Goal: Task Accomplishment & Management: Complete application form

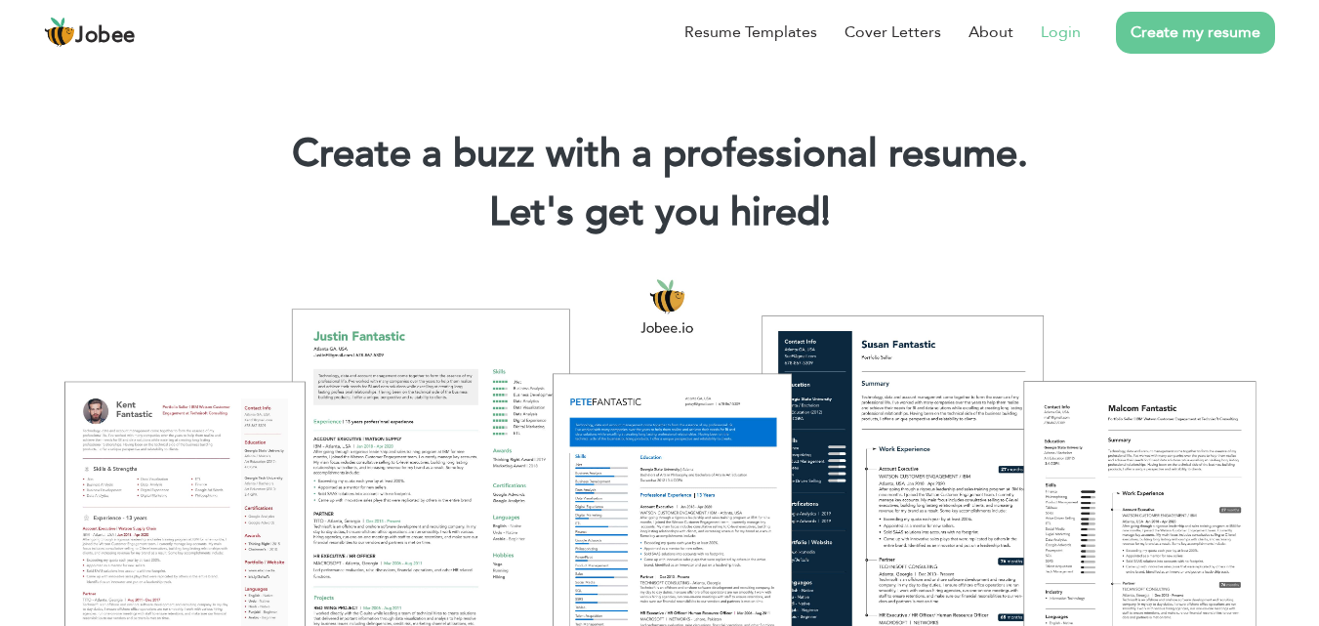
click at [1064, 34] on link "Login" at bounding box center [1061, 32] width 40 height 23
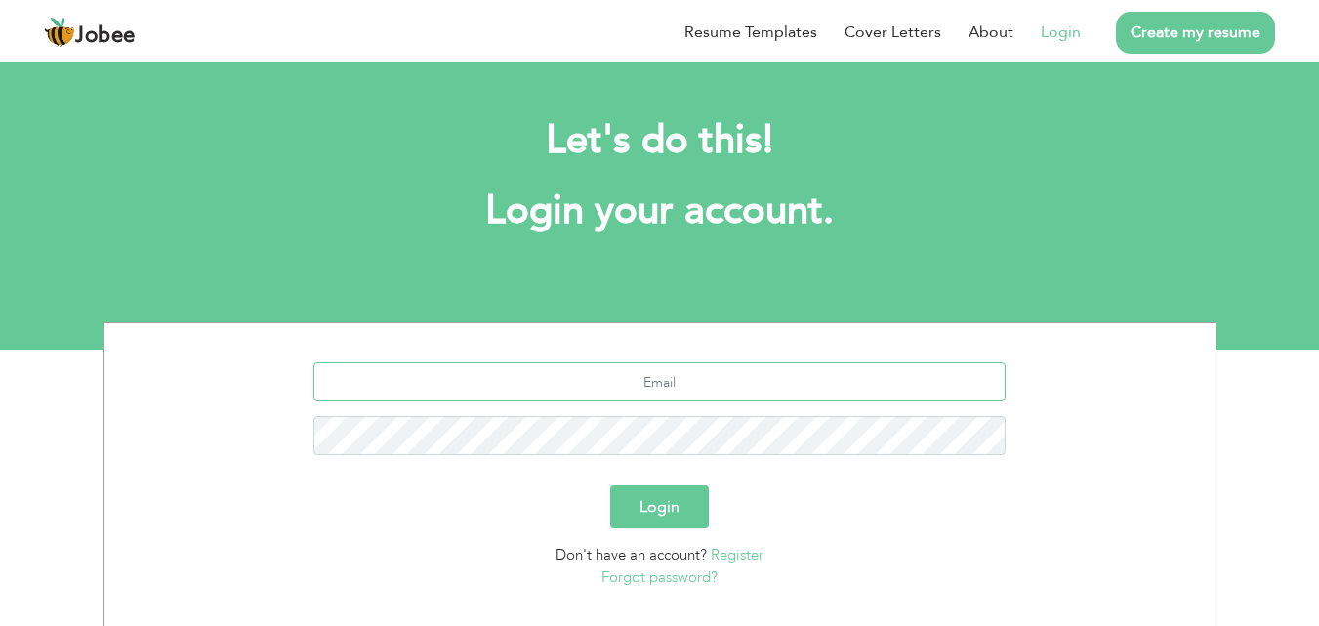
click at [742, 388] on input "text" at bounding box center [660, 381] width 692 height 39
type input "[EMAIL_ADDRESS][DOMAIN_NAME]"
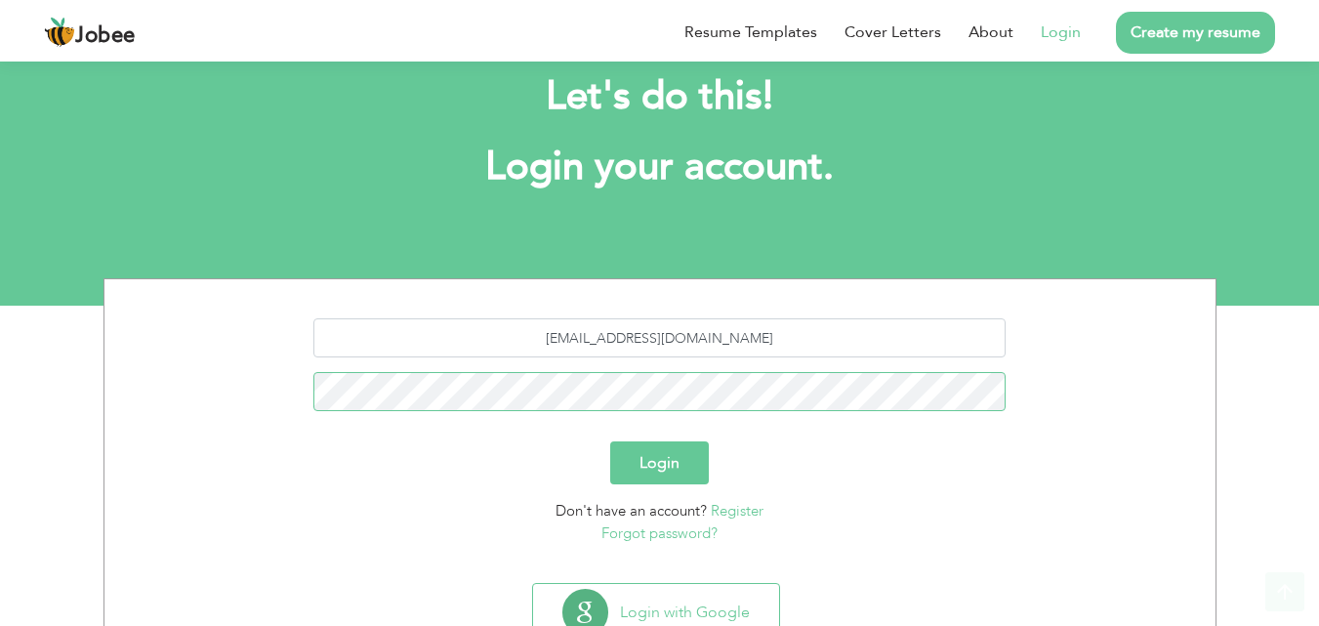
scroll to position [115, 0]
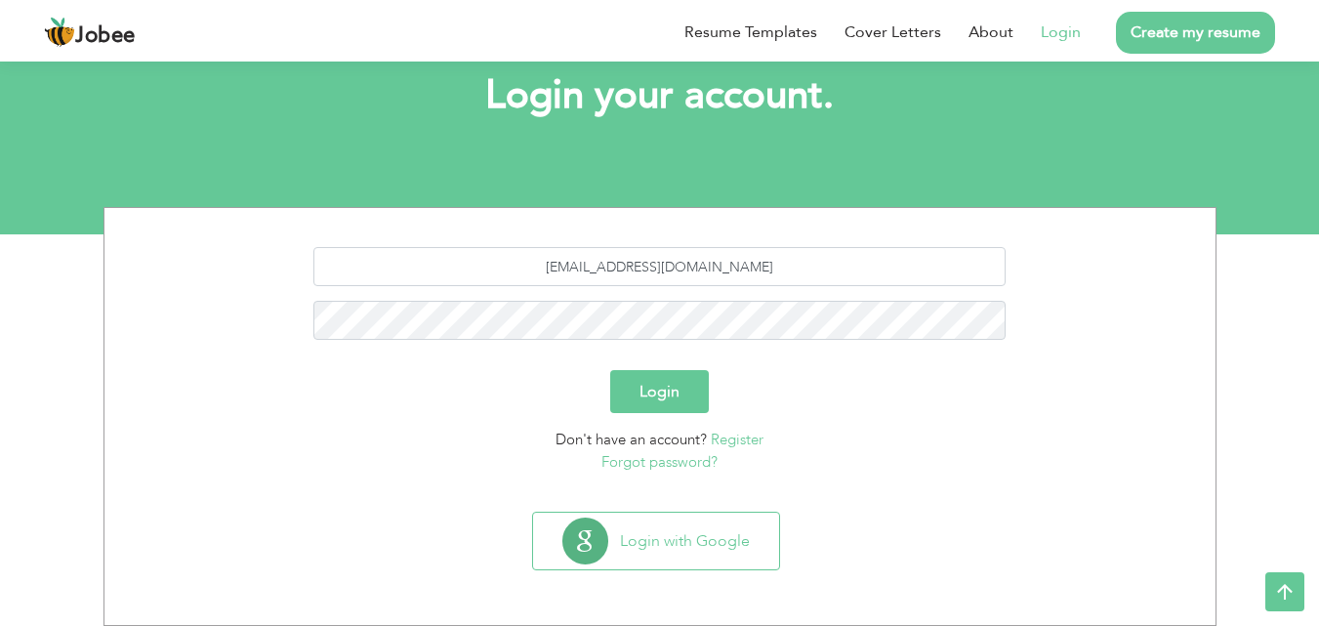
click at [681, 510] on section "Login with Google" at bounding box center [660, 564] width 1082 height 121
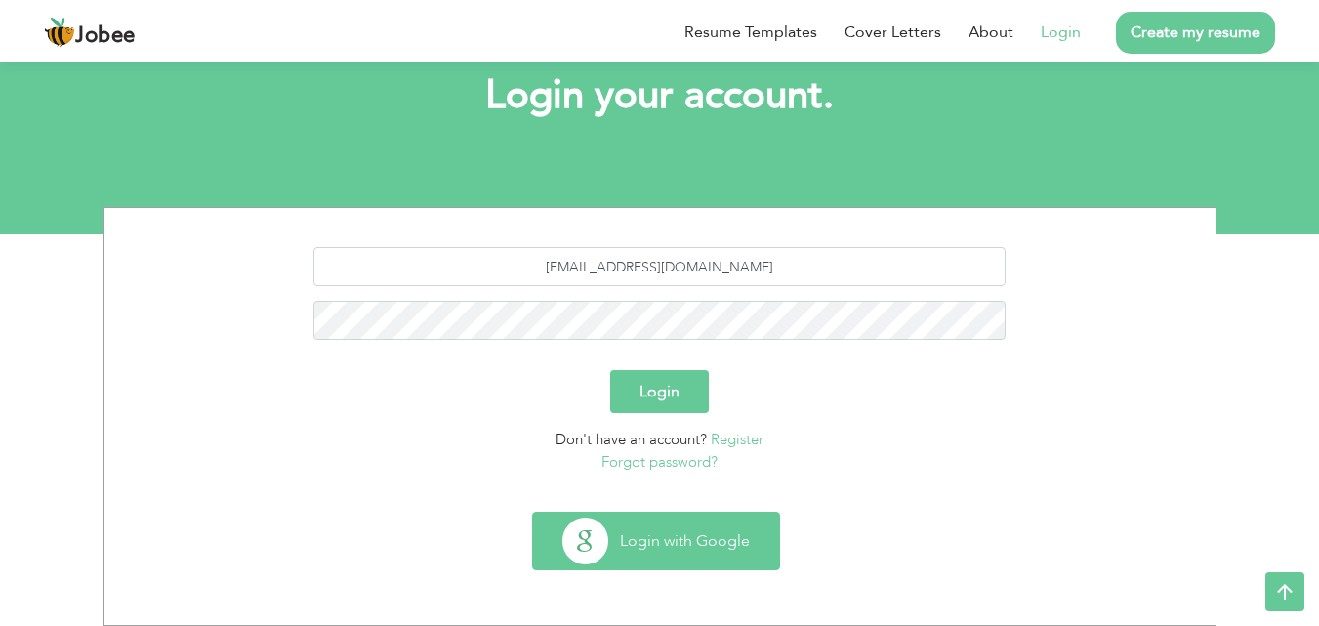
click at [680, 518] on button "Login with Google" at bounding box center [656, 541] width 246 height 57
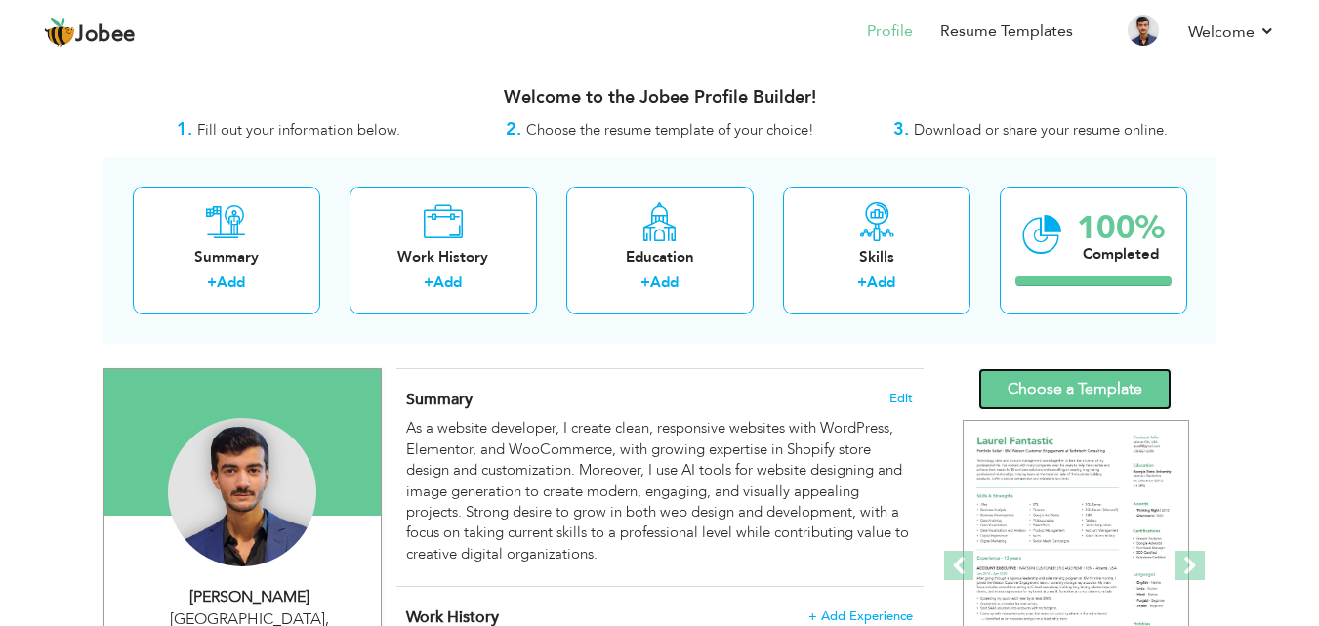
click at [1001, 389] on link "Choose a Template" at bounding box center [1075, 389] width 193 height 42
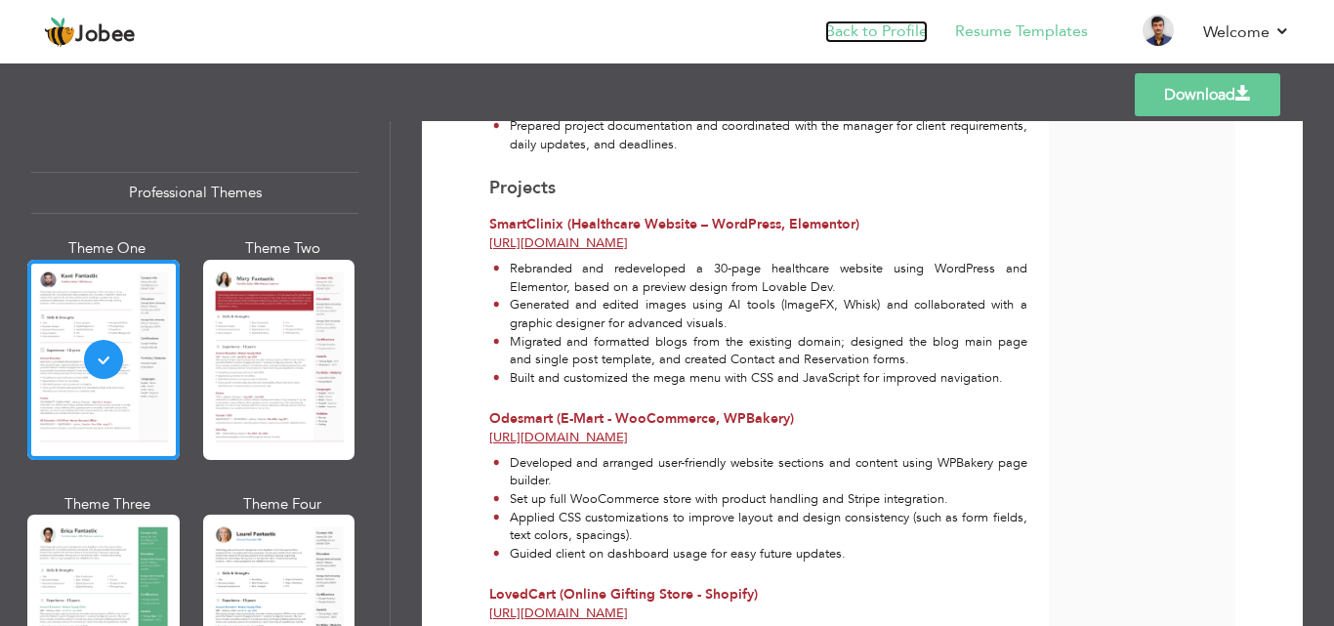
click at [916, 34] on link "Back to Profile" at bounding box center [876, 32] width 103 height 22
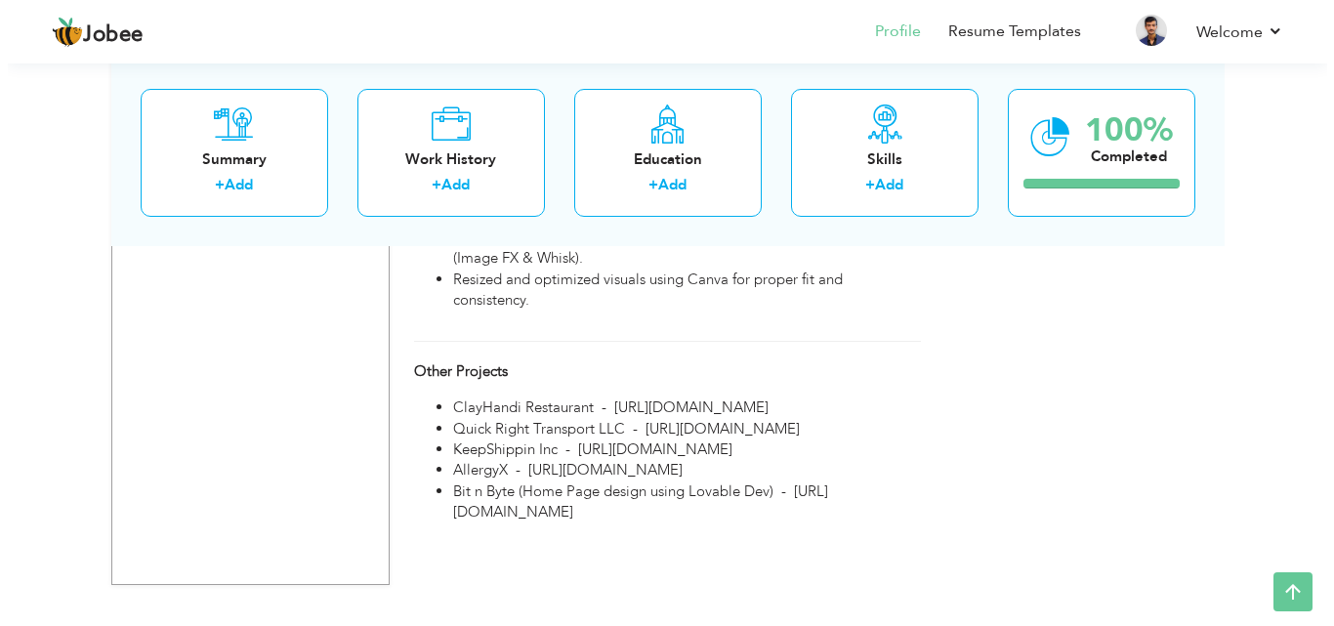
scroll to position [1718, 0]
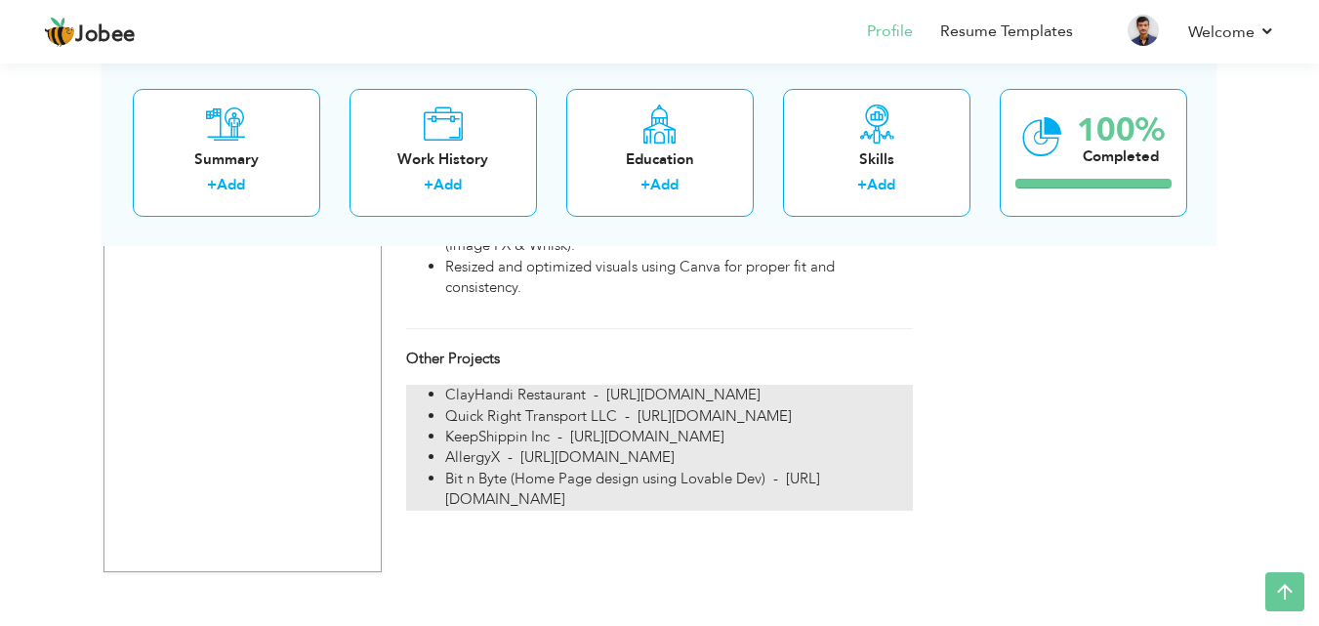
click at [539, 427] on li "Quick Right Transport LLC - [URL][DOMAIN_NAME]" at bounding box center [678, 416] width 467 height 21
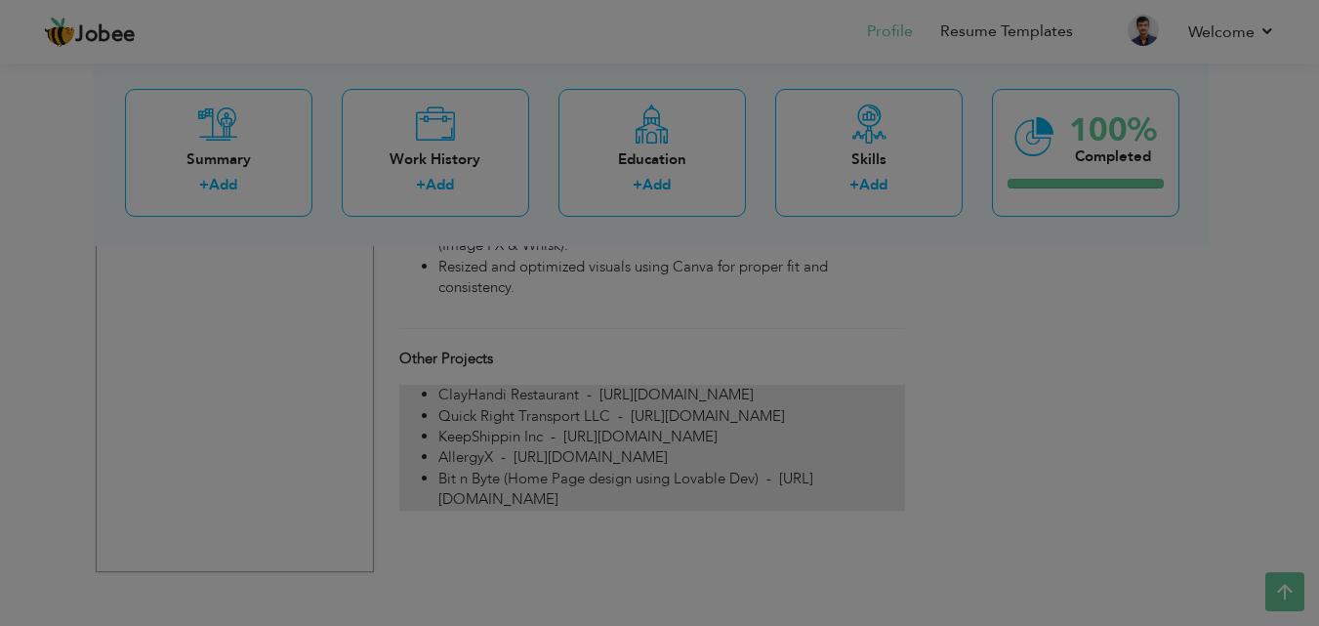
type input "Other Projects"
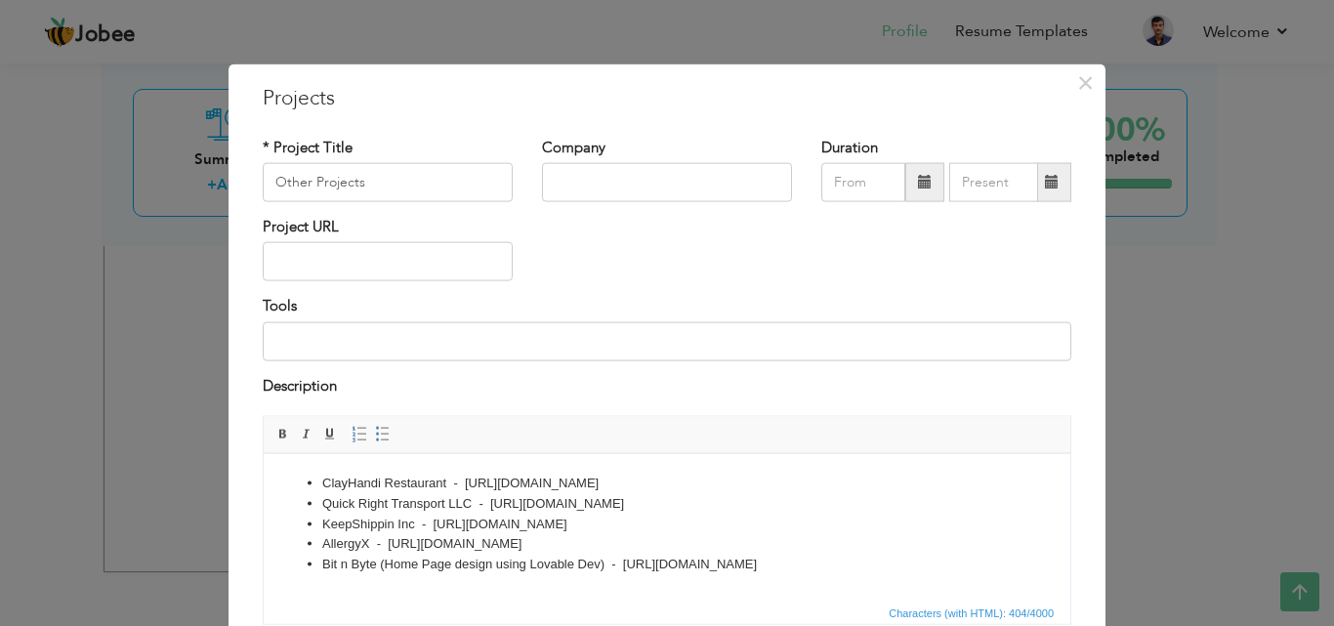
click at [503, 525] on li "KeepShippin Inc - https://www.keepshippin.co" at bounding box center [667, 524] width 690 height 21
click at [649, 523] on li "KeepShippin Inc - [URL][DOMAIN_NAME]" at bounding box center [667, 524] width 690 height 21
click at [891, 561] on li "Bit n Byte (Home Page design using Lovable Dev) - https://preview--byte-boost-b…" at bounding box center [667, 564] width 690 height 21
click at [670, 544] on li "AllergyX - [URL][DOMAIN_NAME]" at bounding box center [667, 543] width 690 height 21
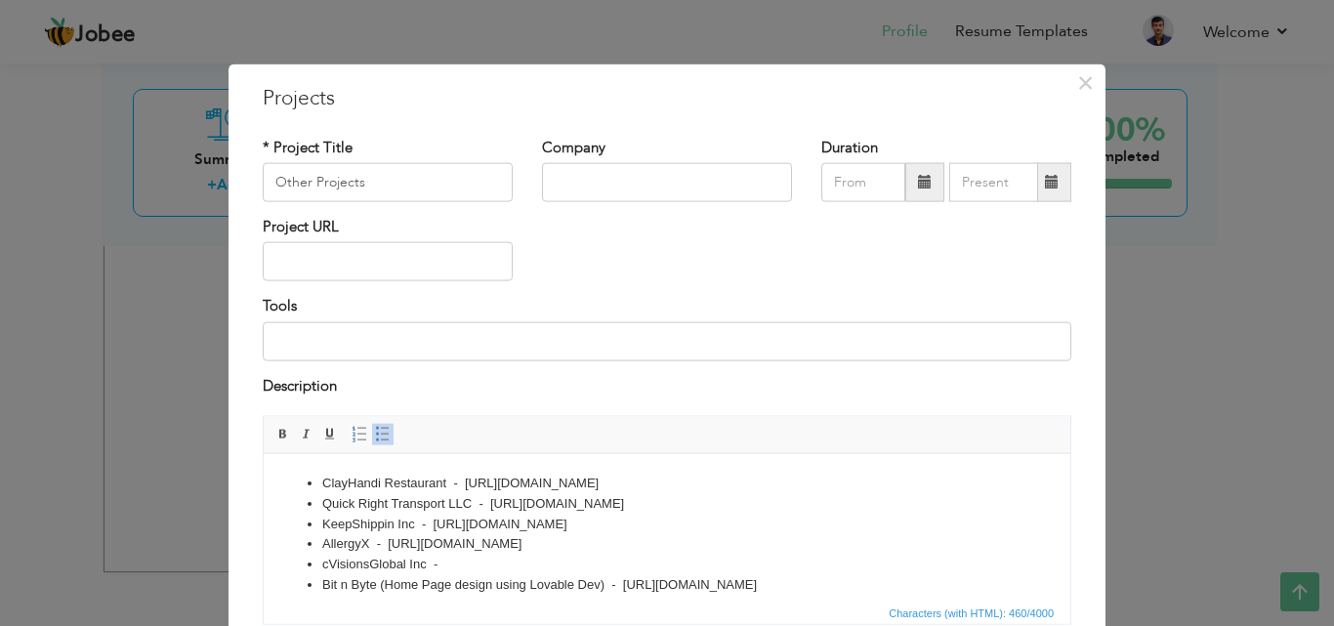
click at [472, 561] on li "cVisionsGlobal Inc -" at bounding box center [667, 564] width 690 height 21
click at [483, 566] on li "cVisionsGlobal Inc - https://cvisionsglobal.com/" at bounding box center [667, 564] width 690 height 21
click at [626, 555] on li "cVisionsGlobal Inc - https://www.cvisionsglobal.com/" at bounding box center [667, 564] width 690 height 21
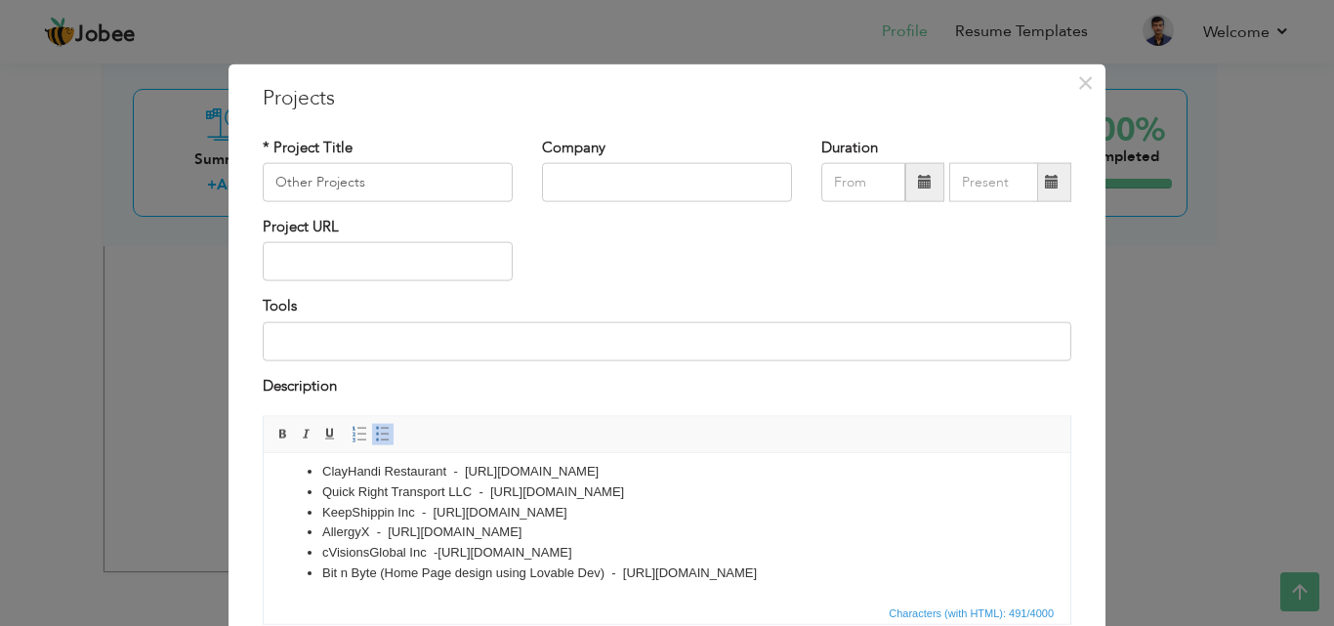
scroll to position [15, 0]
click at [370, 549] on li "cVisionsGlobal Inc - https://www.cvisionsglobal.com/" at bounding box center [667, 549] width 690 height 21
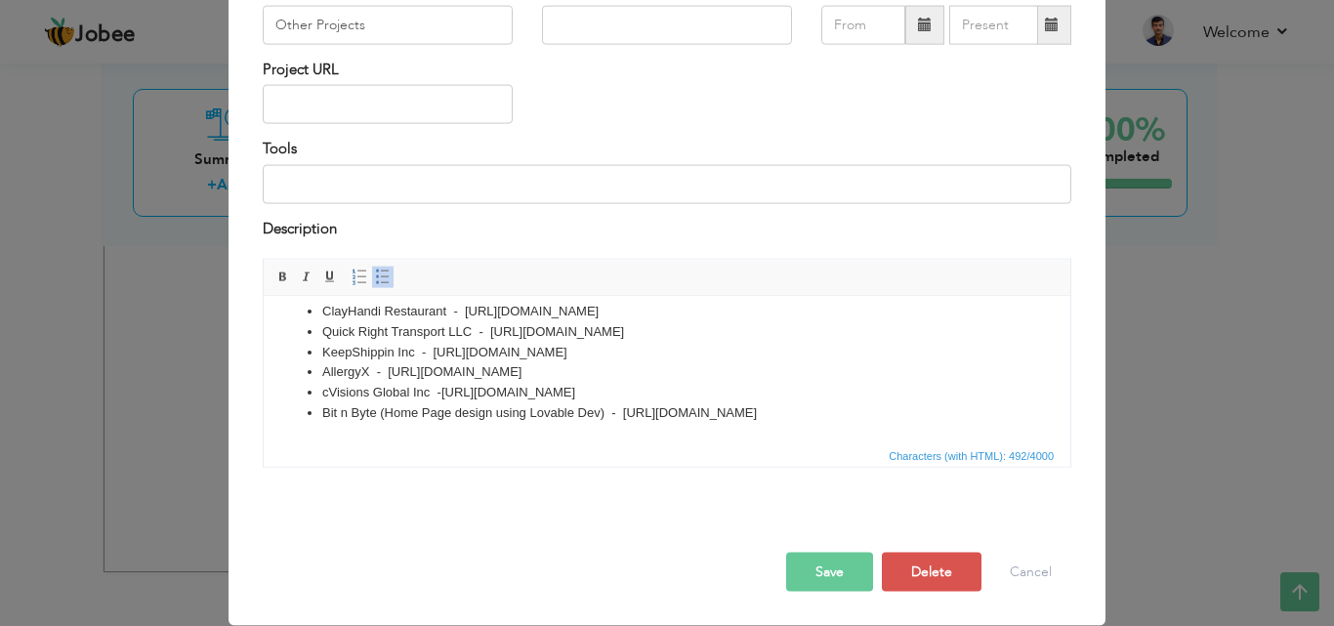
click at [837, 571] on button "Save" at bounding box center [829, 572] width 87 height 39
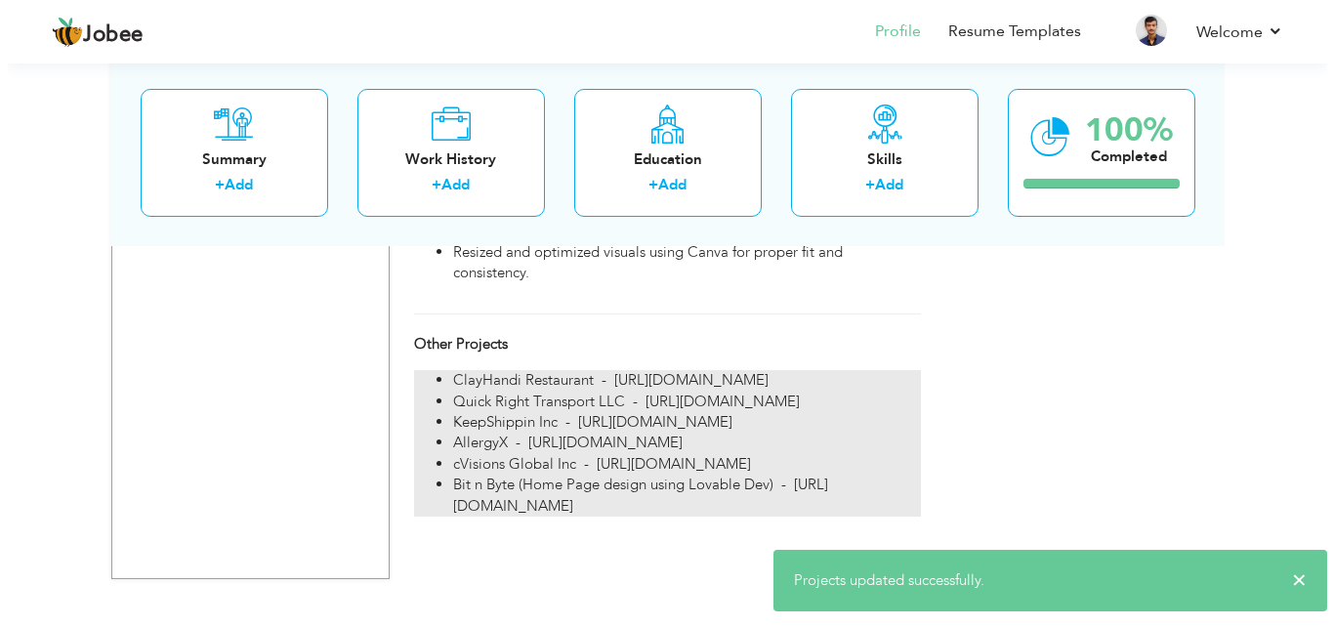
scroll to position [1739, 0]
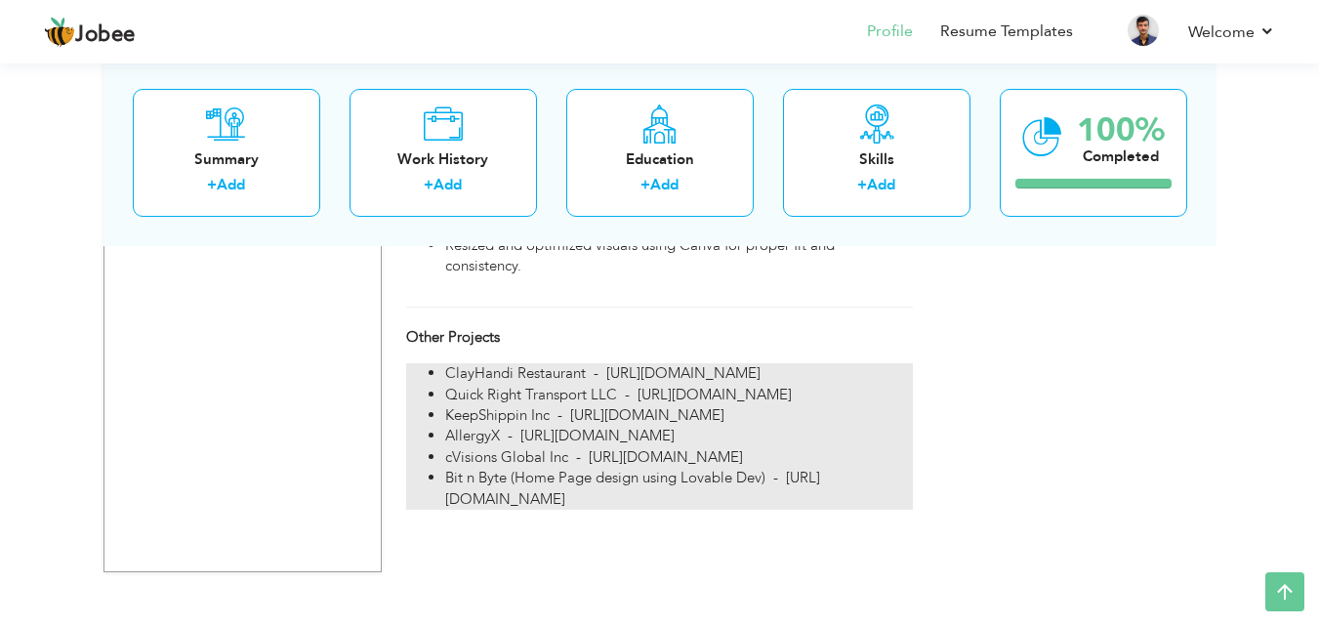
click at [483, 405] on li "Quick Right Transport LLC - [URL][DOMAIN_NAME]" at bounding box center [678, 395] width 467 height 21
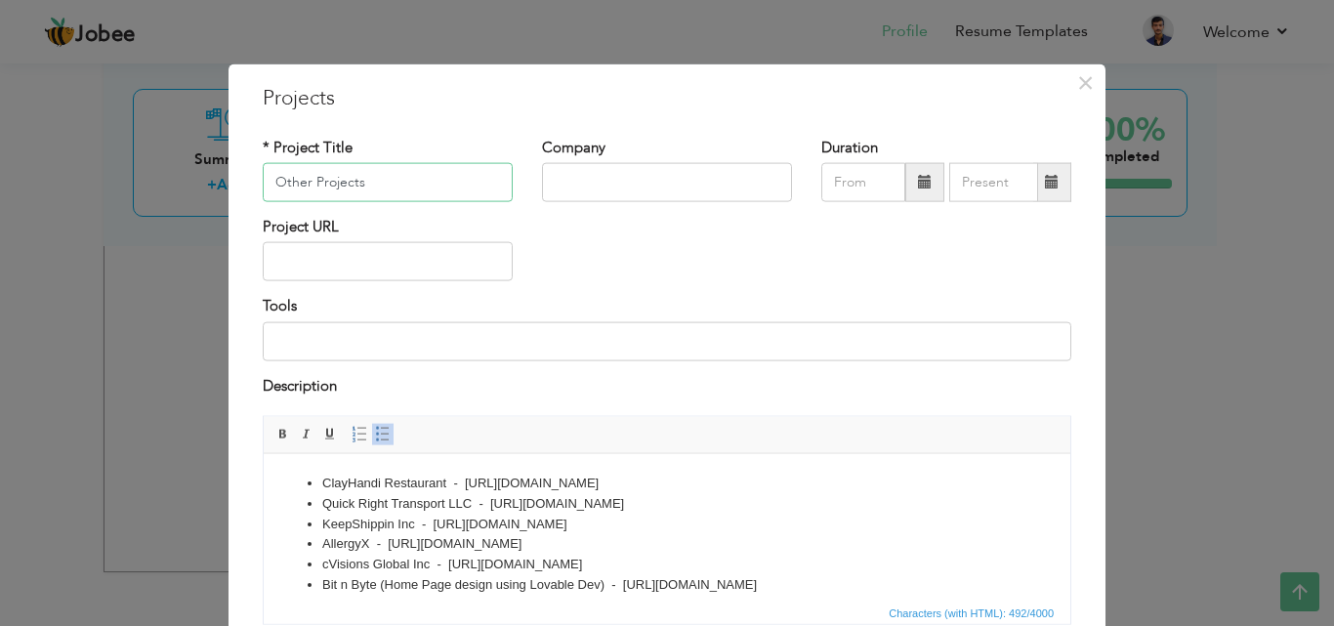
scroll to position [15, 0]
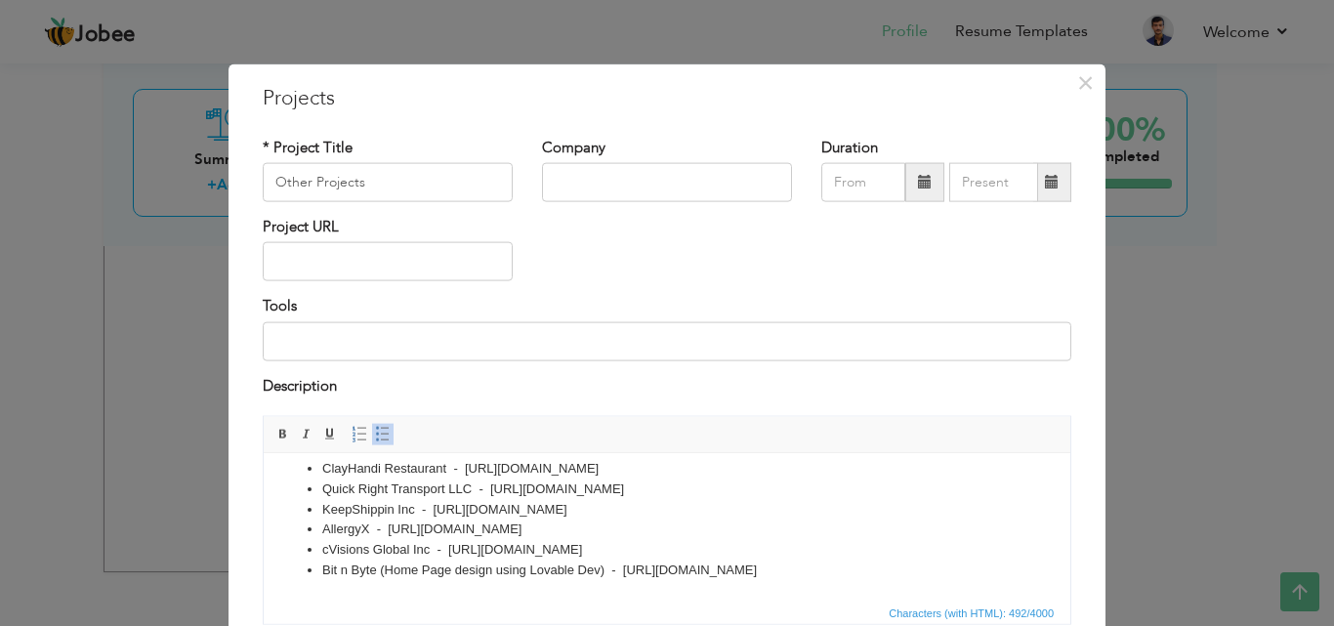
click at [637, 549] on li "cVisions Global Inc - https://www.cvisionsglobal.com/" at bounding box center [667, 549] width 690 height 21
click at [531, 566] on li "HandyMan Services Dubai - https://handymandubai.ae/" at bounding box center [667, 570] width 690 height 21
click at [686, 568] on li "HandyMan Services Dubai - https://www.handymandubai.ae/" at bounding box center [667, 570] width 690 height 21
click at [646, 543] on li "cVisions Global Inc - https://www.cvisionsglobal.com/" at bounding box center [667, 549] width 690 height 21
click at [888, 589] on li "Bit n Byte (Home Page design using Lovable Dev) - https://preview--byte-boost-b…" at bounding box center [667, 590] width 690 height 21
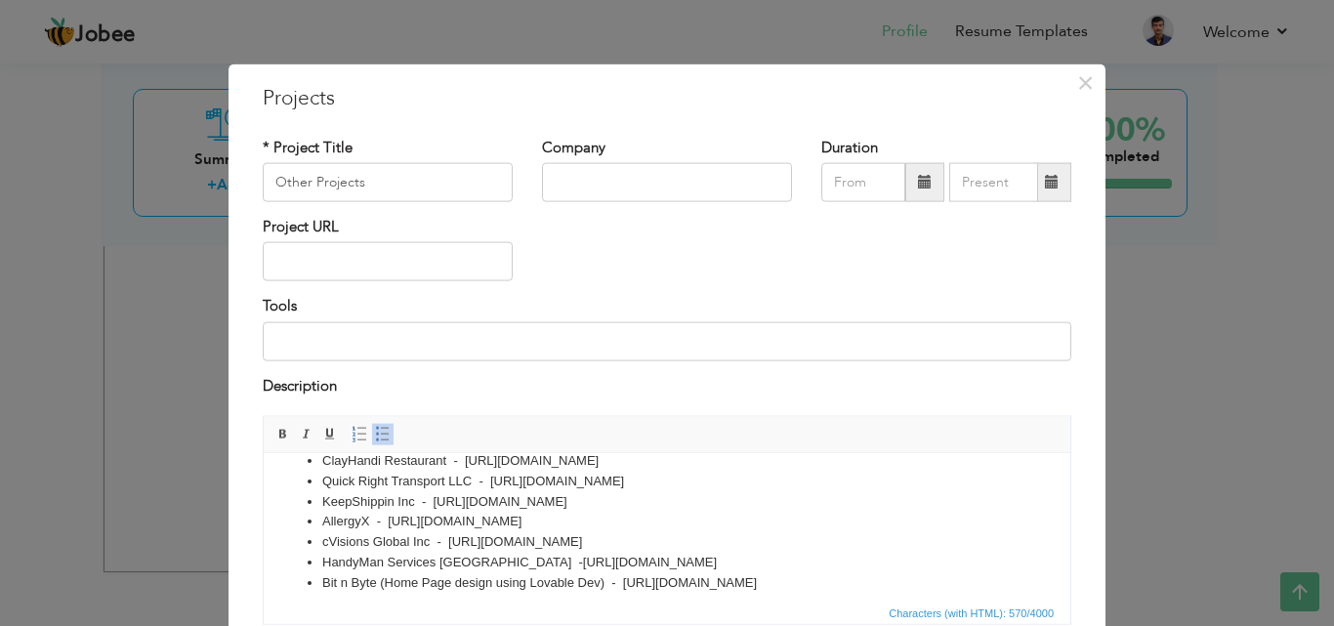
scroll to position [35, 0]
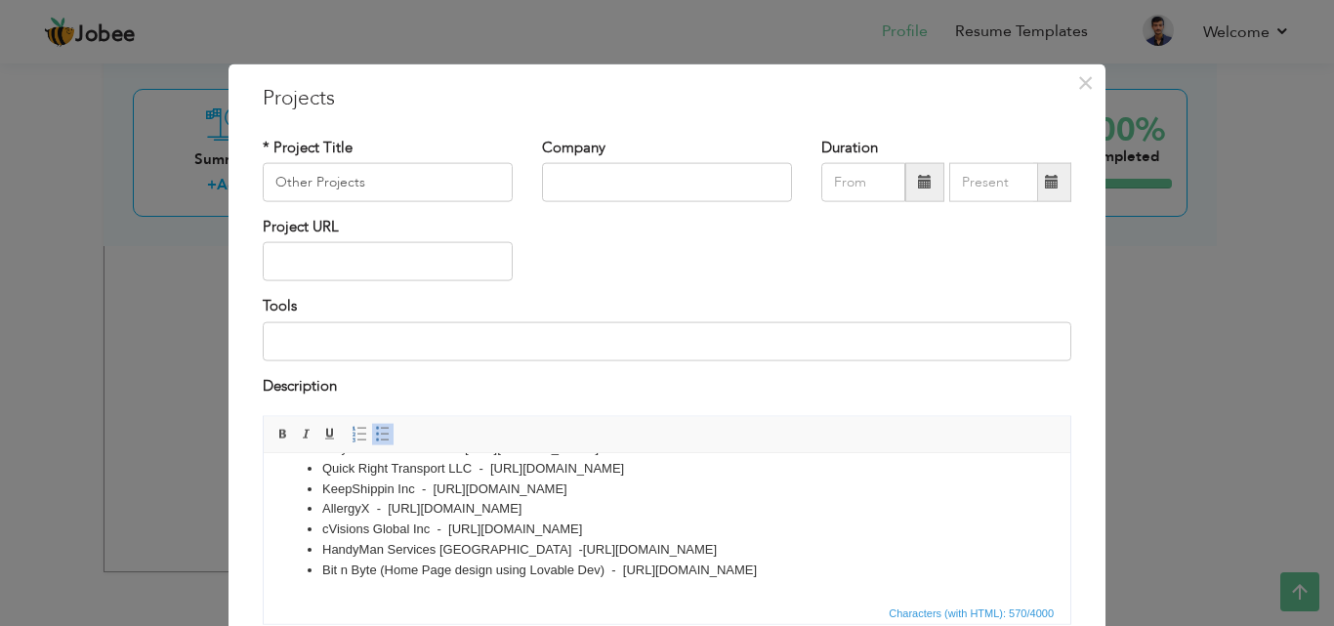
click at [369, 550] on li "HandyMan Services Dubai - https://www.handymandubai.ae" at bounding box center [667, 549] width 690 height 21
drag, startPoint x: 437, startPoint y: 548, endPoint x: 389, endPoint y: 545, distance: 47.9
click at [389, 545] on li "Handym an Services Dubai - https://www.handymandubai.ae" at bounding box center [667, 549] width 690 height 21
click at [630, 550] on li "Handym an Dubai - https://www.handymandubai.ae" at bounding box center [667, 549] width 690 height 21
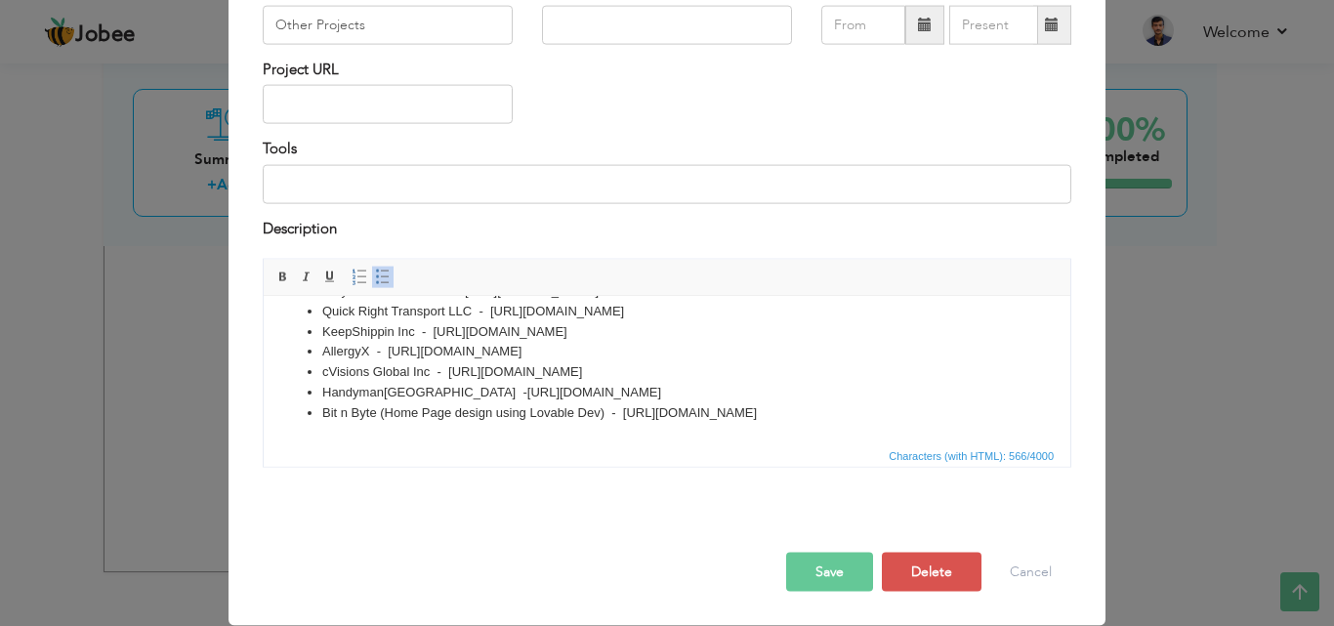
click at [840, 577] on button "Save" at bounding box center [829, 572] width 87 height 39
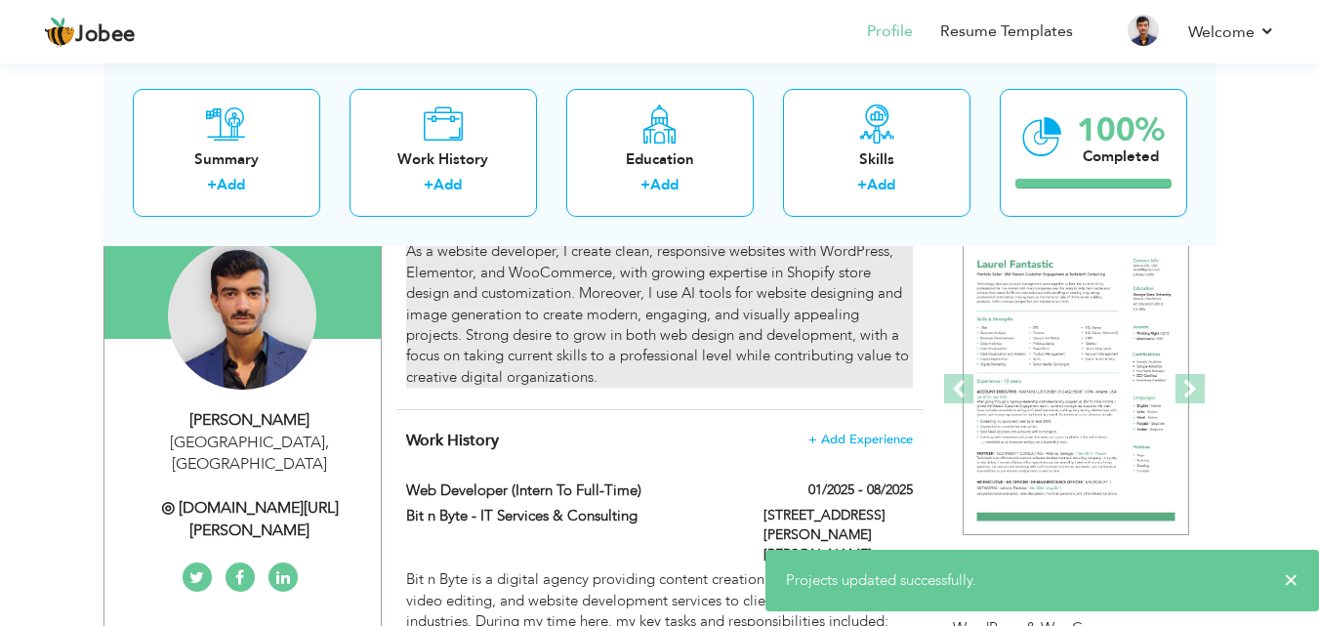
scroll to position [0, 0]
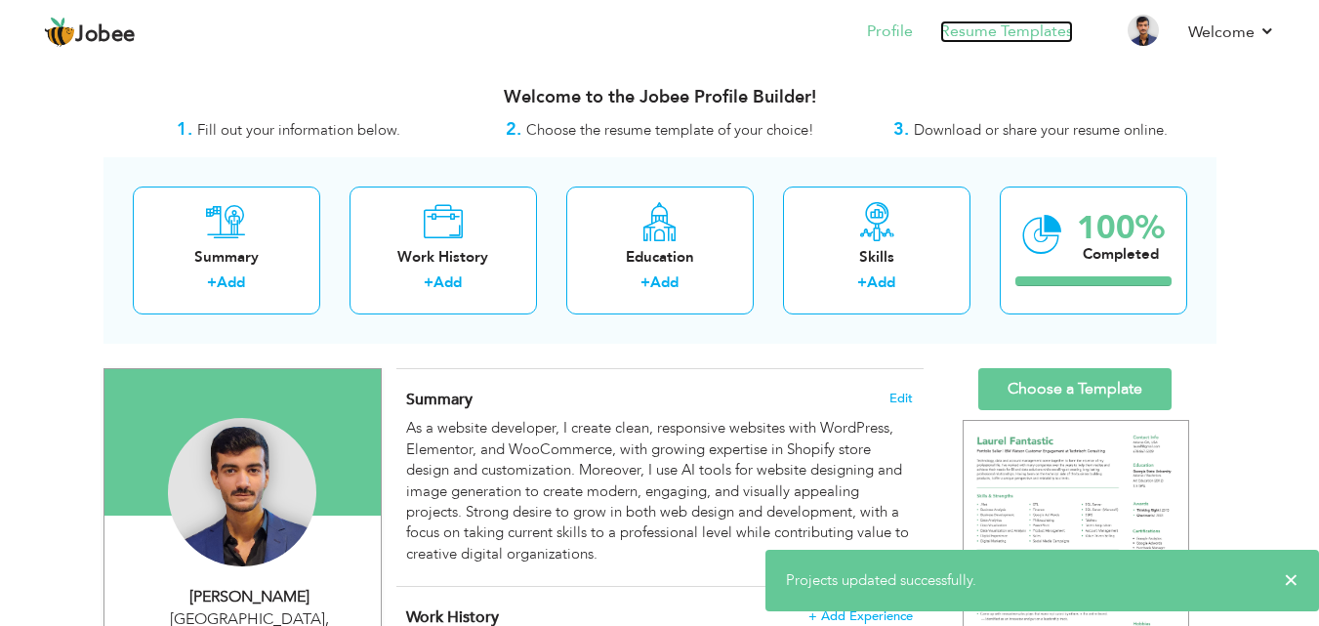
click at [989, 36] on link "Resume Templates" at bounding box center [1007, 32] width 133 height 22
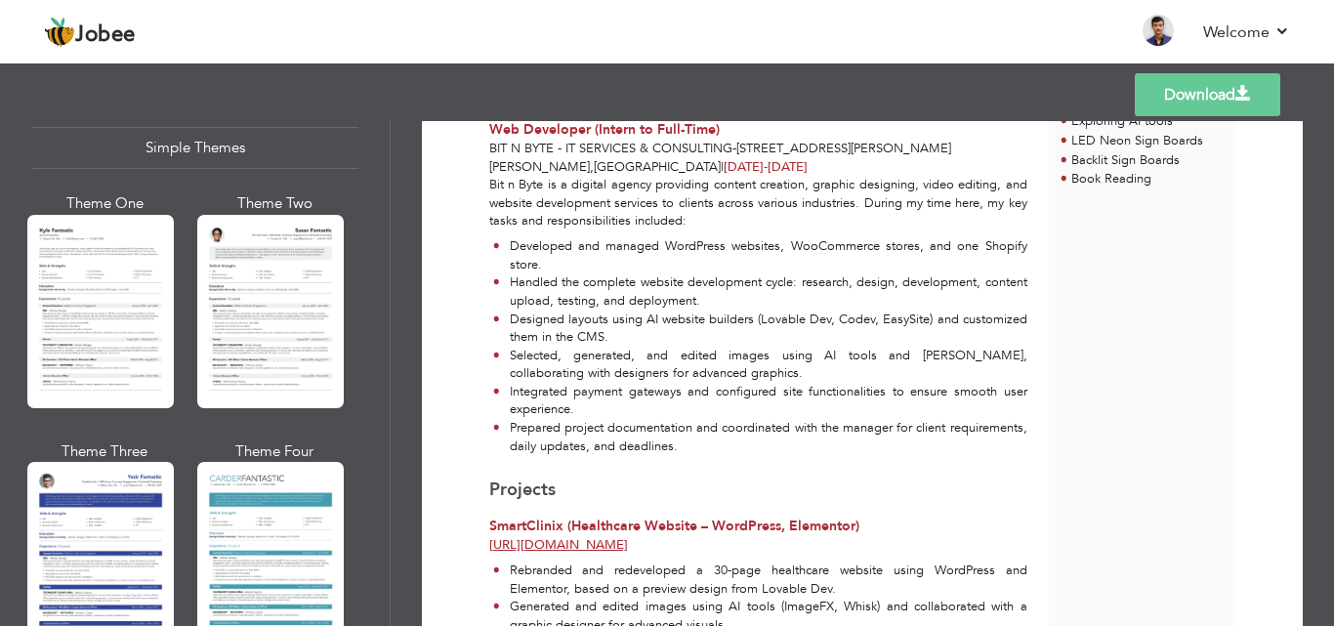
scroll to position [3477, 0]
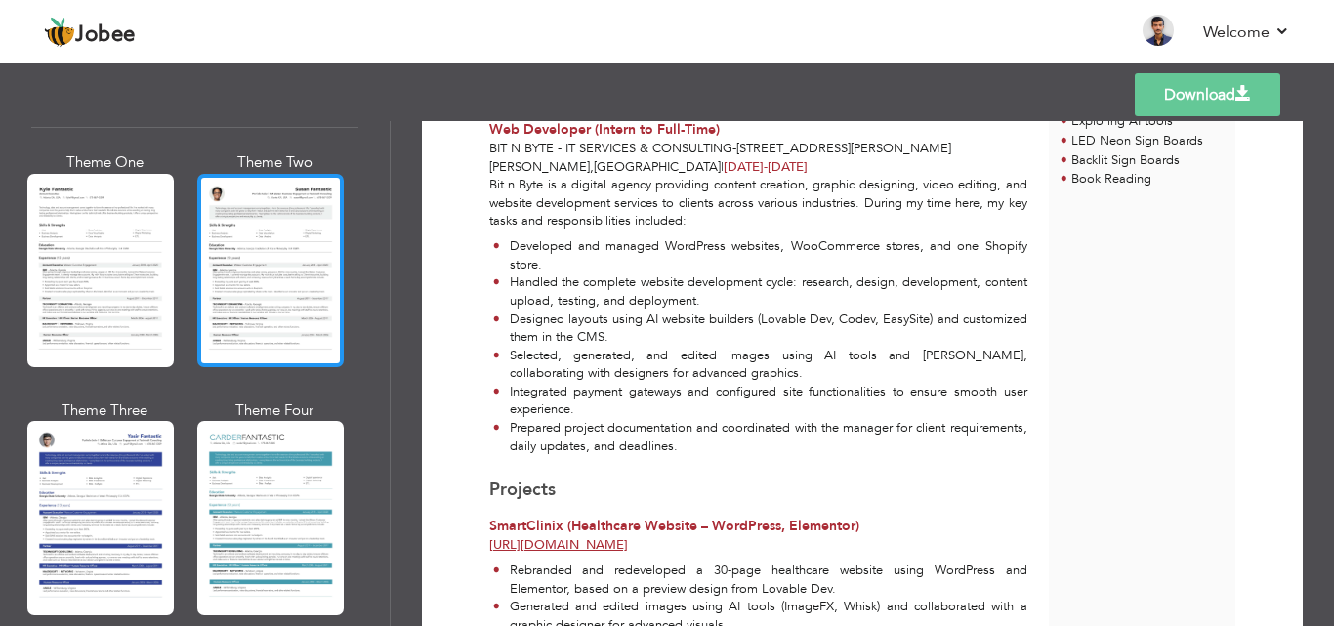
click at [277, 248] on div at bounding box center [270, 270] width 147 height 193
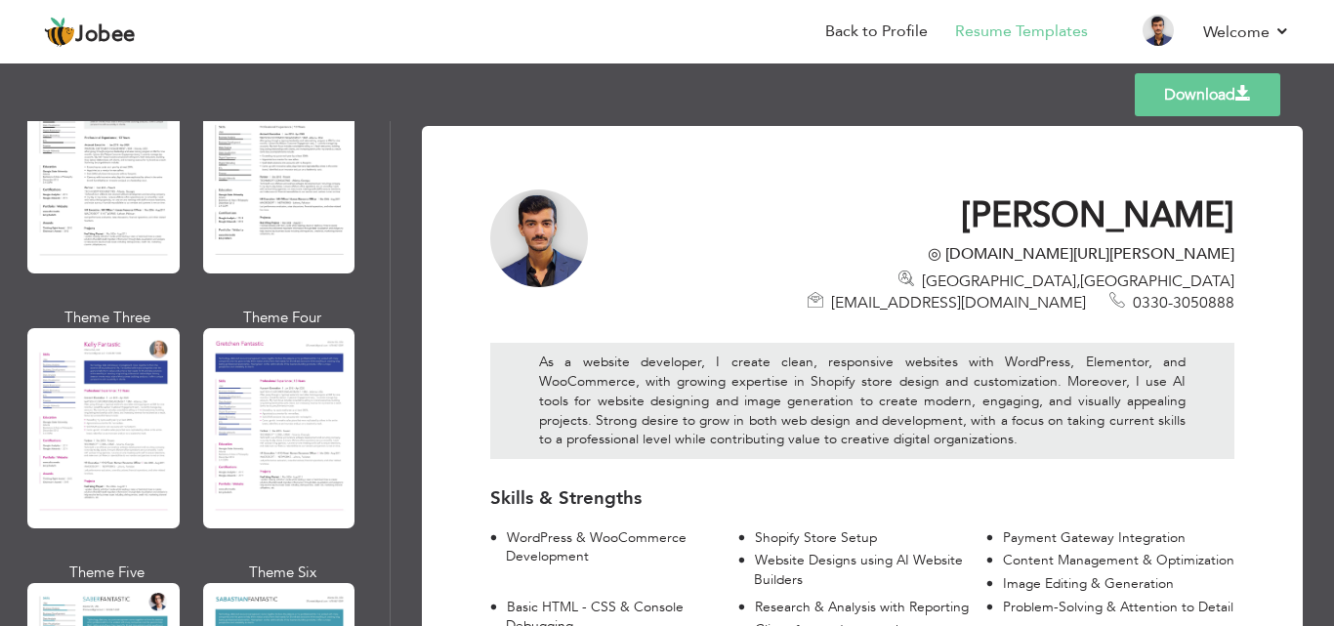
scroll to position [2207, 0]
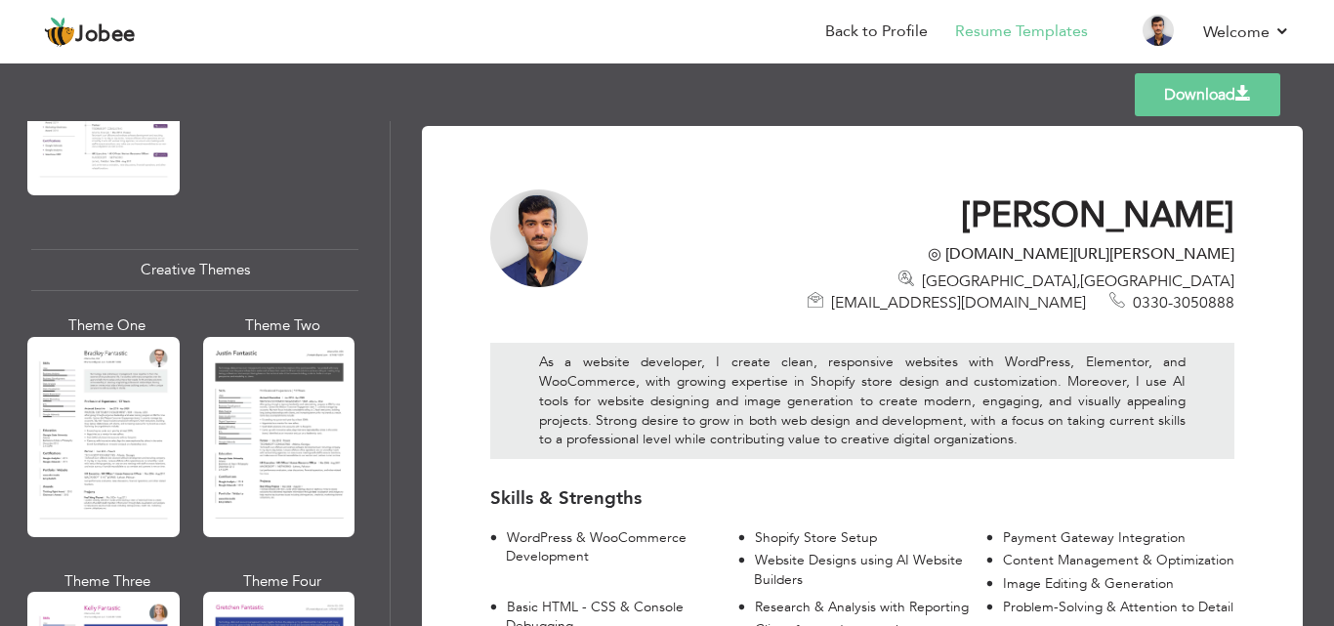
click at [1171, 96] on link "Download" at bounding box center [1208, 94] width 146 height 43
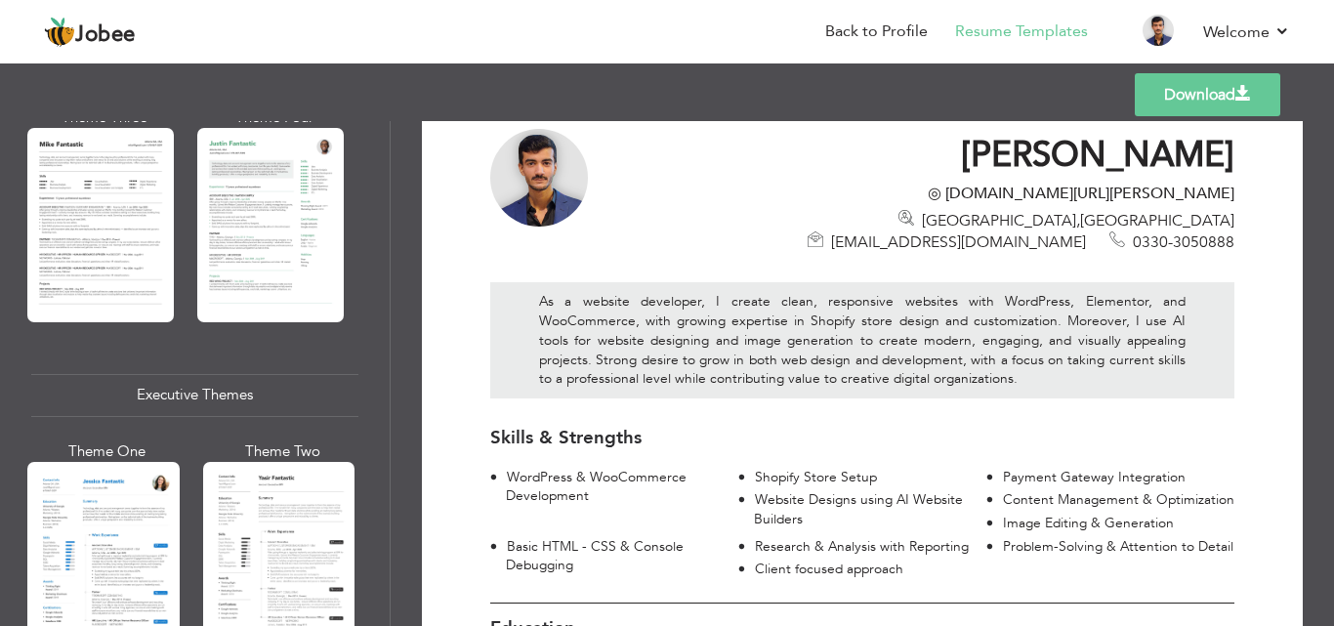
scroll to position [0, 0]
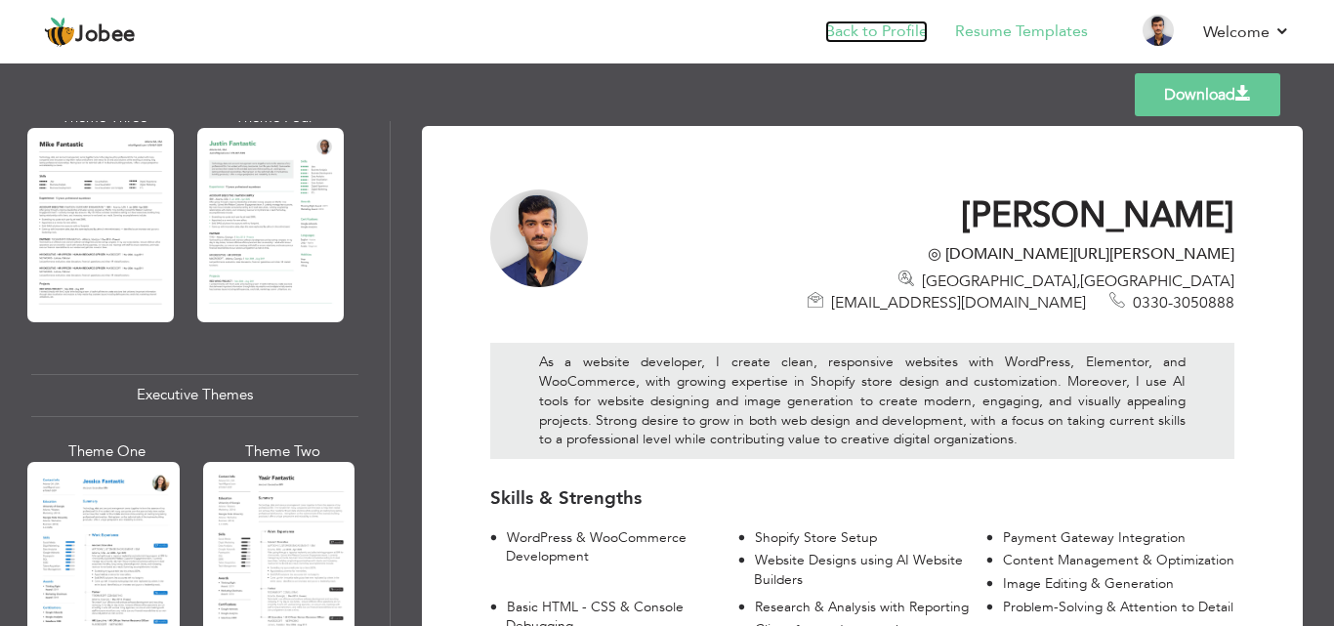
click at [894, 27] on link "Back to Profile" at bounding box center [876, 32] width 103 height 22
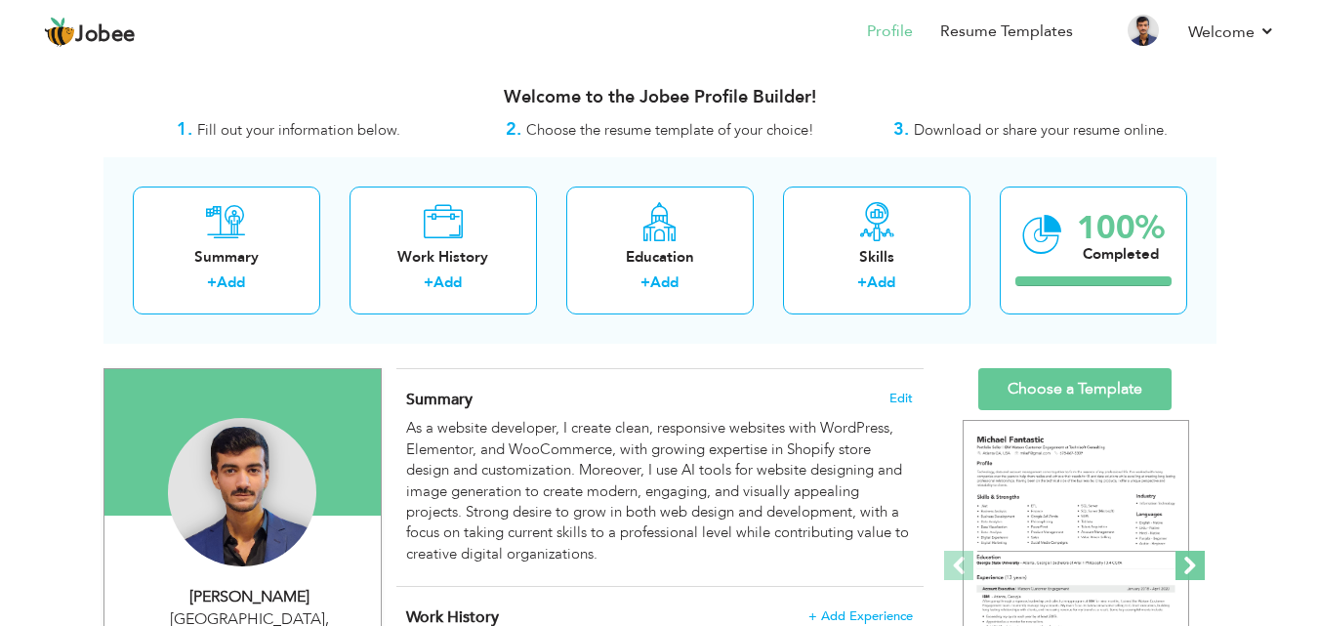
click at [1200, 564] on span at bounding box center [1190, 565] width 29 height 29
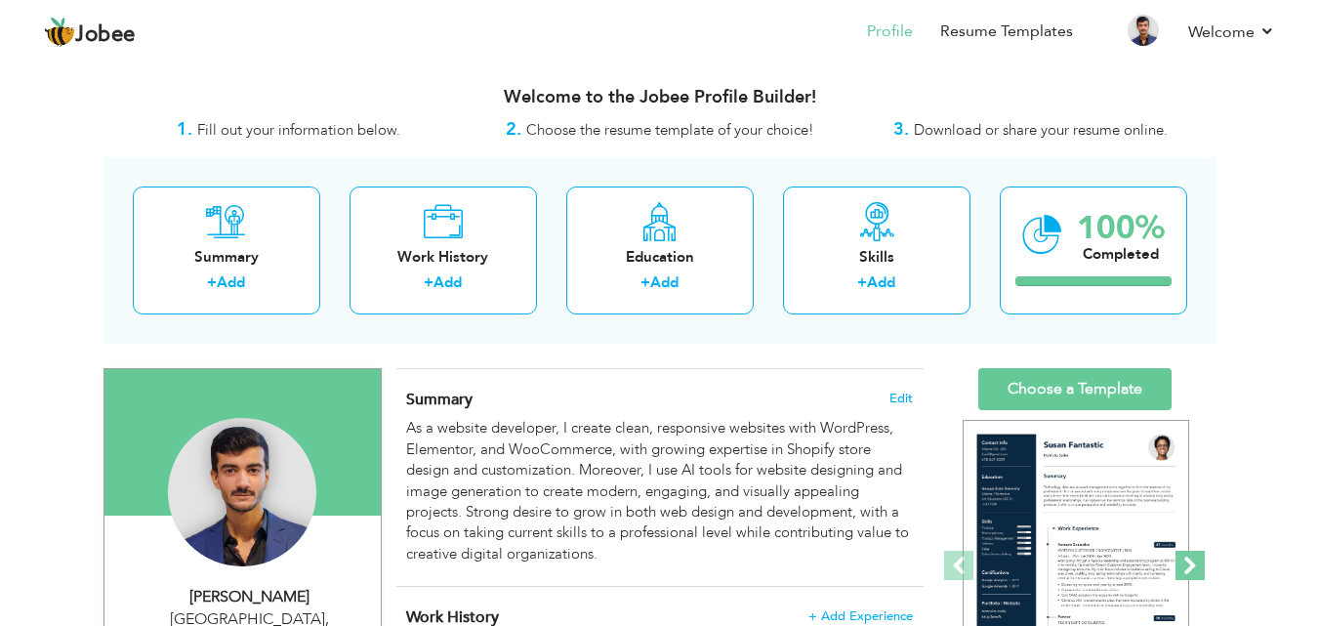
click at [1200, 564] on span at bounding box center [1190, 565] width 29 height 29
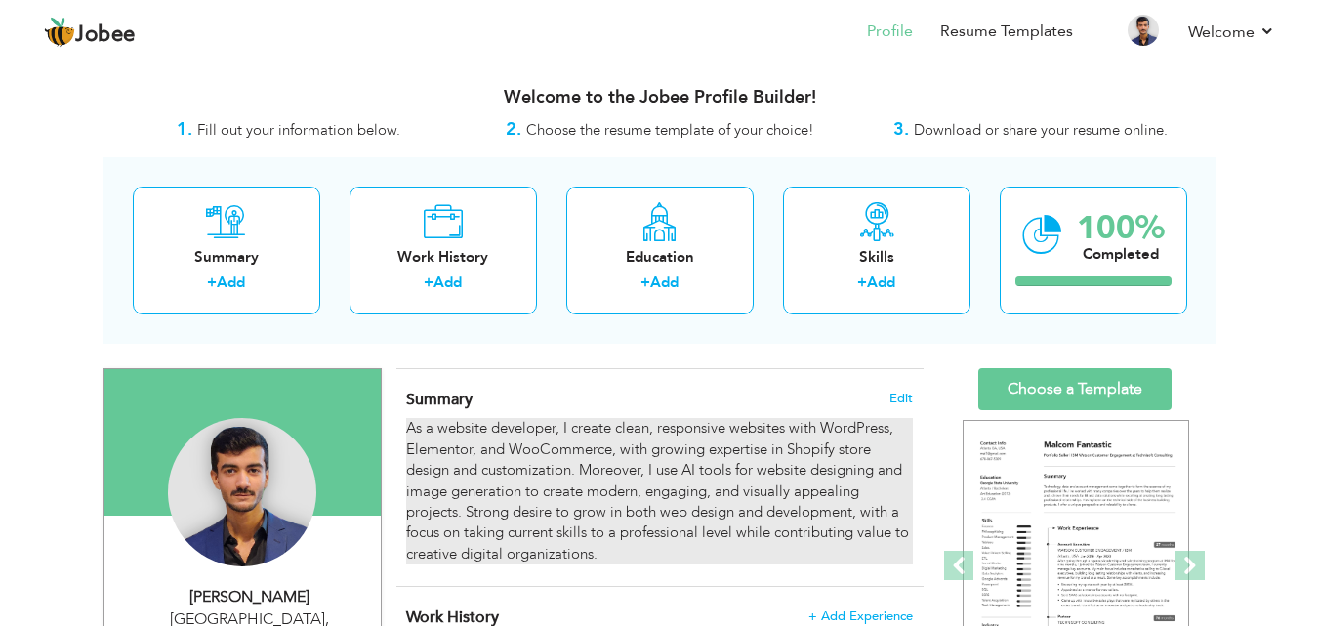
click at [427, 490] on div "As a website developer, I create clean, responsive websites with WordPress, Ele…" at bounding box center [659, 491] width 506 height 147
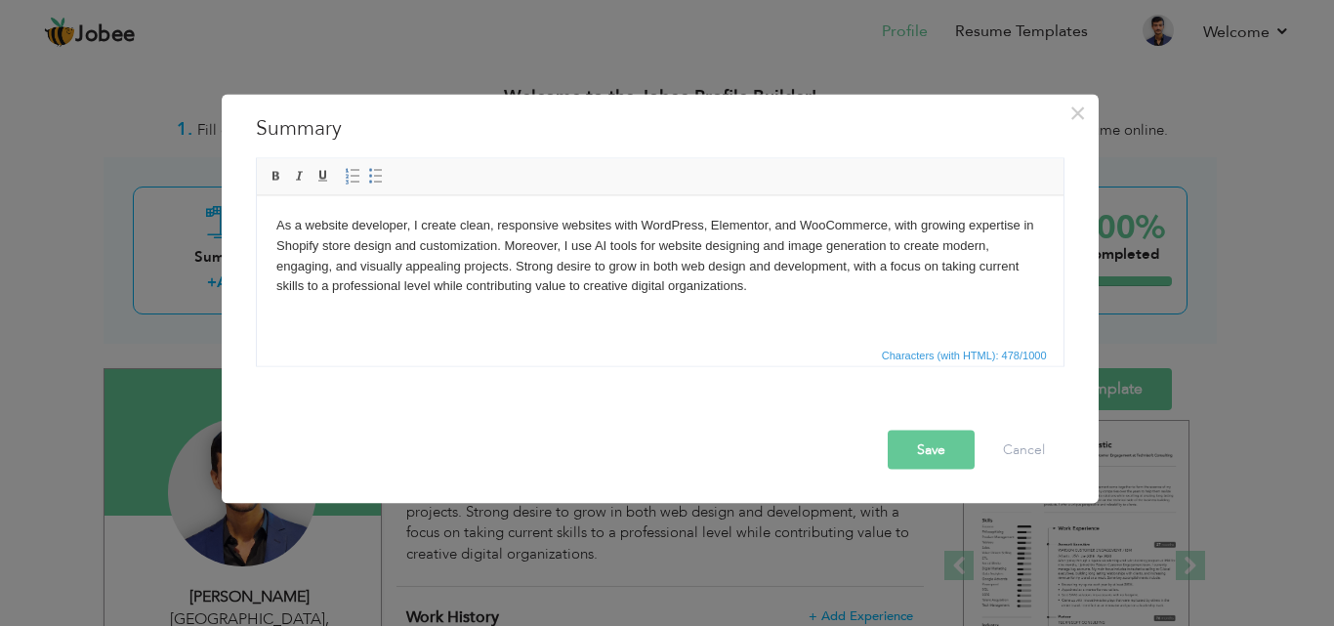
click at [766, 565] on div "× Summary As a website developer, I create clean, responsive websites with Word…" at bounding box center [667, 313] width 1334 height 626
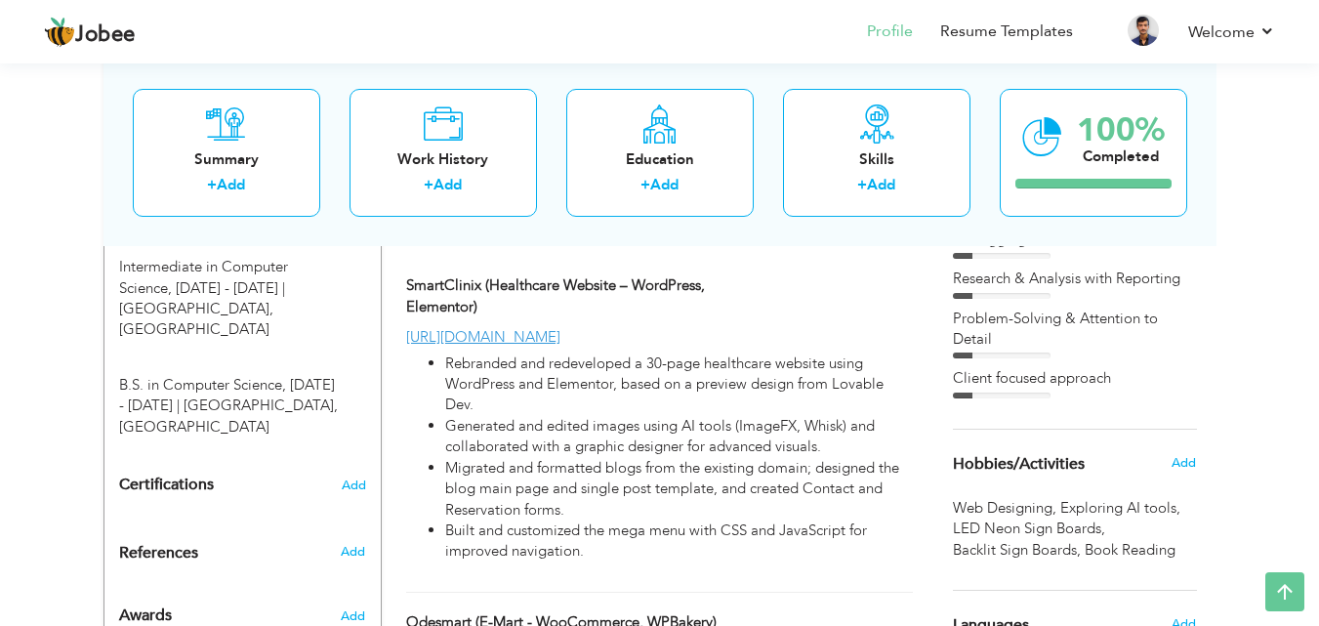
scroll to position [1074, 0]
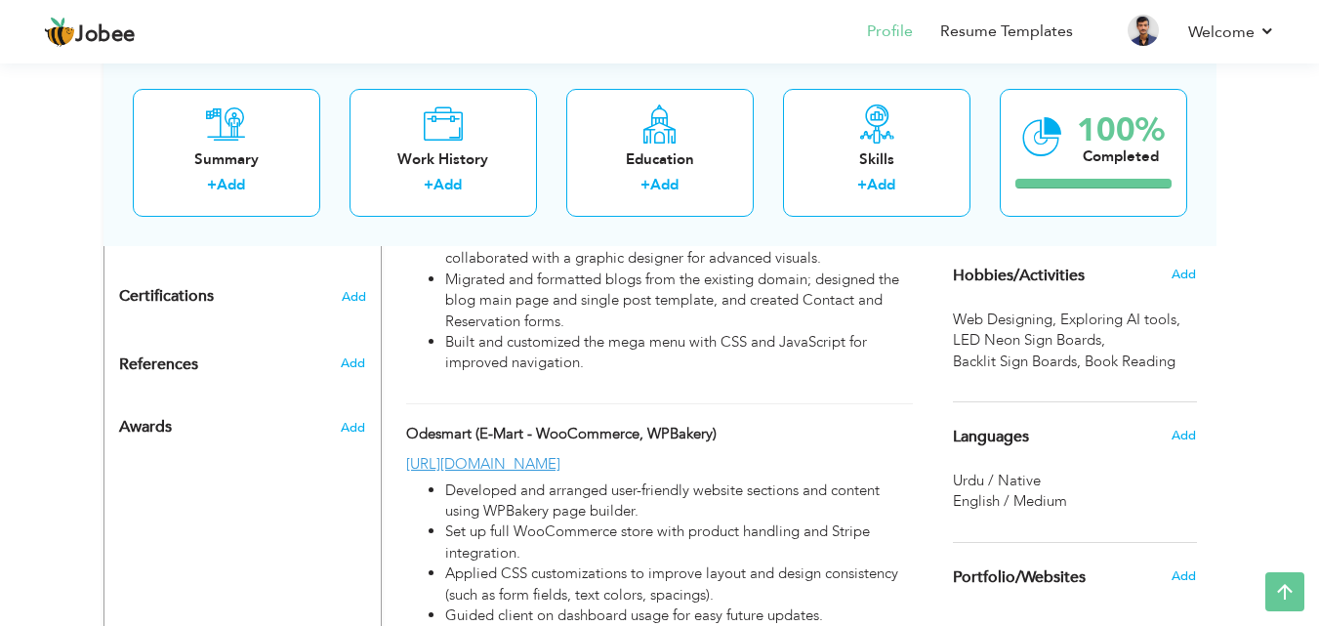
click at [1017, 502] on span "English / Medium" at bounding box center [1010, 501] width 114 height 20
click at [1026, 478] on span "Urdu / Native" at bounding box center [997, 481] width 88 height 20
click at [1014, 444] on span "Languages" at bounding box center [991, 438] width 76 height 18
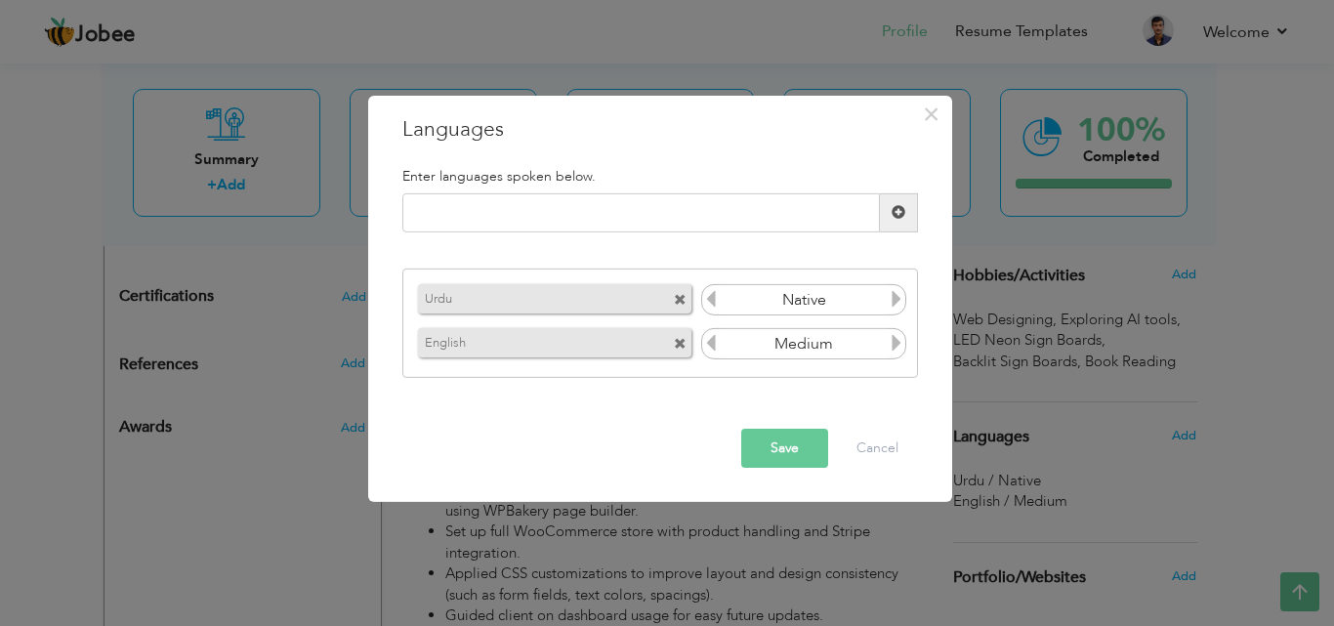
click at [892, 349] on icon at bounding box center [897, 343] width 18 height 18
click at [894, 349] on icon at bounding box center [897, 343] width 18 height 18
click at [893, 348] on icon at bounding box center [897, 343] width 18 height 18
click at [713, 340] on icon at bounding box center [711, 343] width 18 height 18
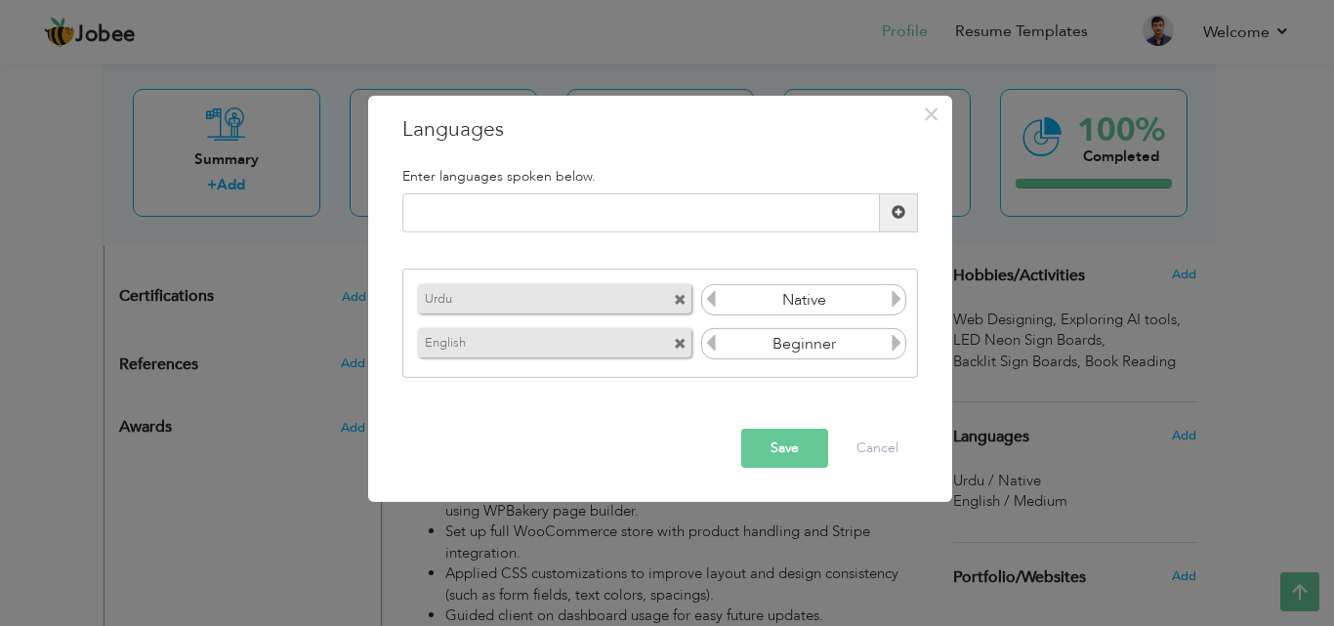
click at [713, 340] on icon at bounding box center [711, 343] width 18 height 18
click at [893, 348] on icon at bounding box center [897, 343] width 18 height 18
click at [710, 346] on icon at bounding box center [711, 343] width 18 height 18
click at [800, 446] on button "Save" at bounding box center [784, 448] width 87 height 39
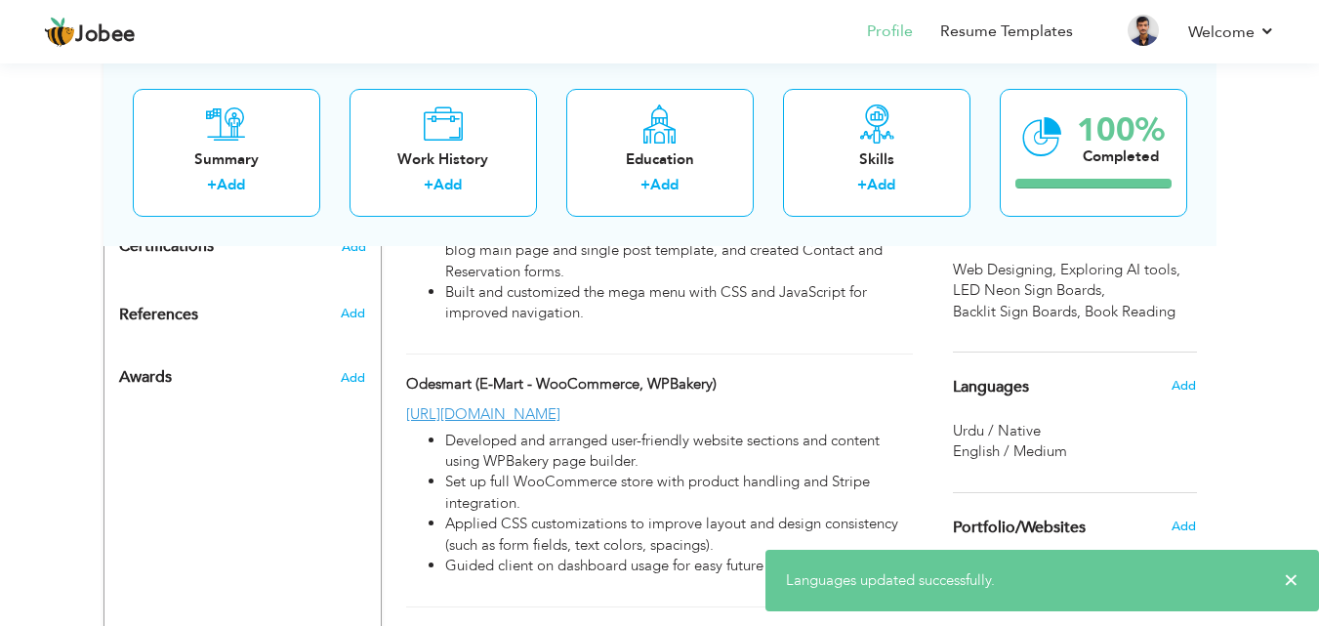
scroll to position [1172, 0]
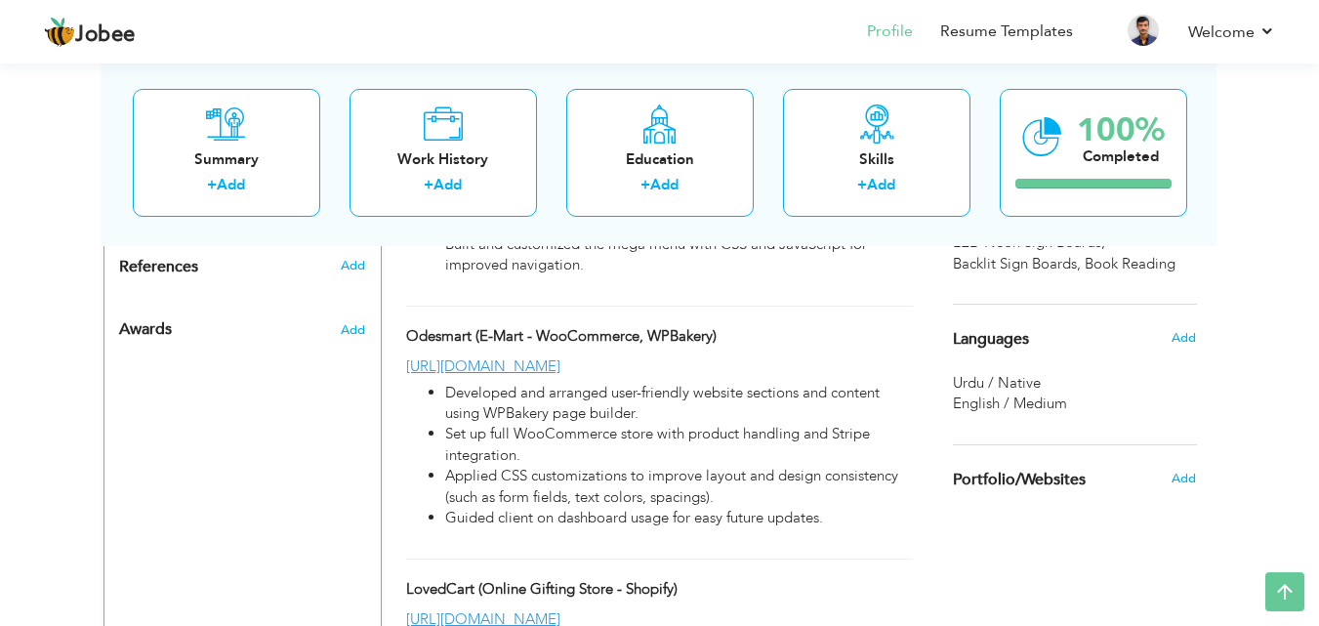
click at [1033, 341] on div "Languages" at bounding box center [1053, 338] width 228 height 39
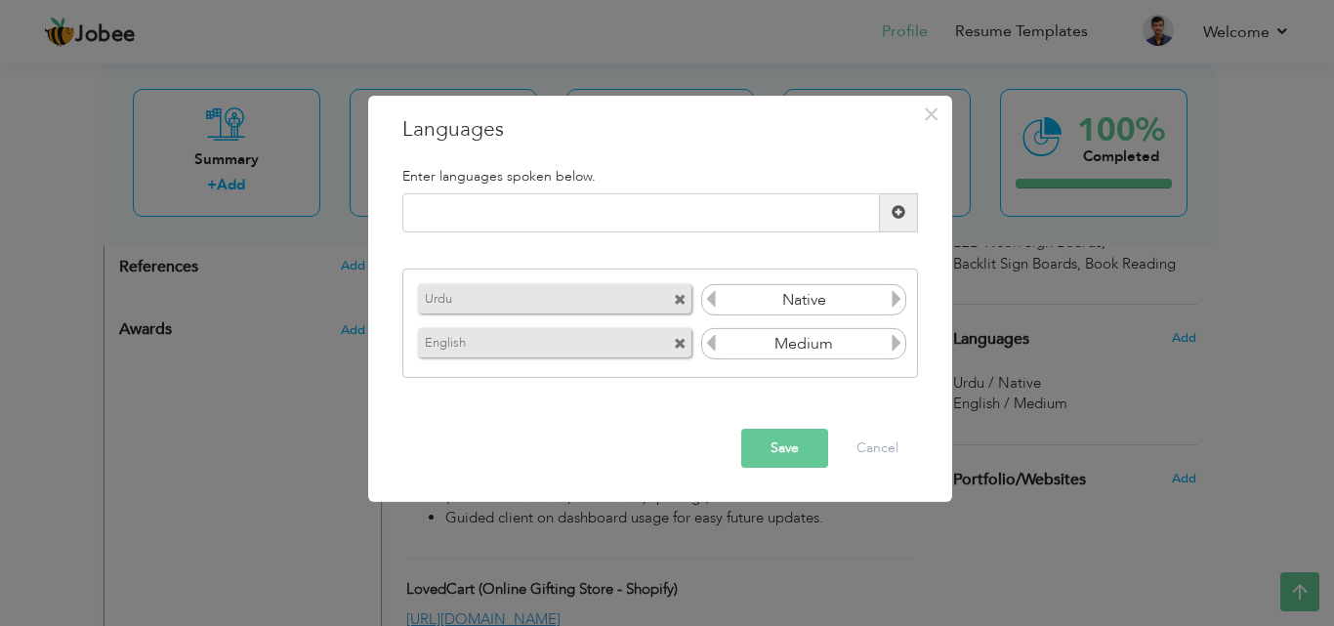
click at [1171, 367] on div "× Languages Enter languages spoken below. Urdu Native English Medium" at bounding box center [667, 313] width 1334 height 626
